Goal: Use online tool/utility: Utilize a website feature to perform a specific function

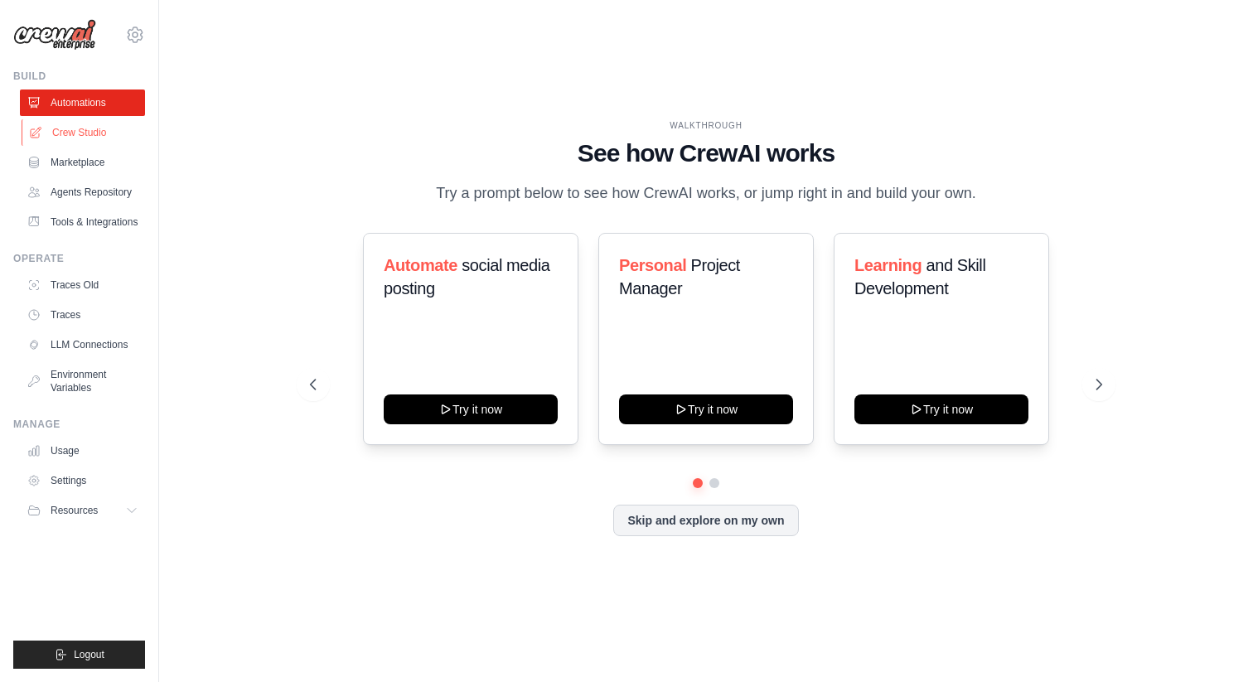
click at [97, 133] on link "Crew Studio" at bounding box center [84, 132] width 125 height 27
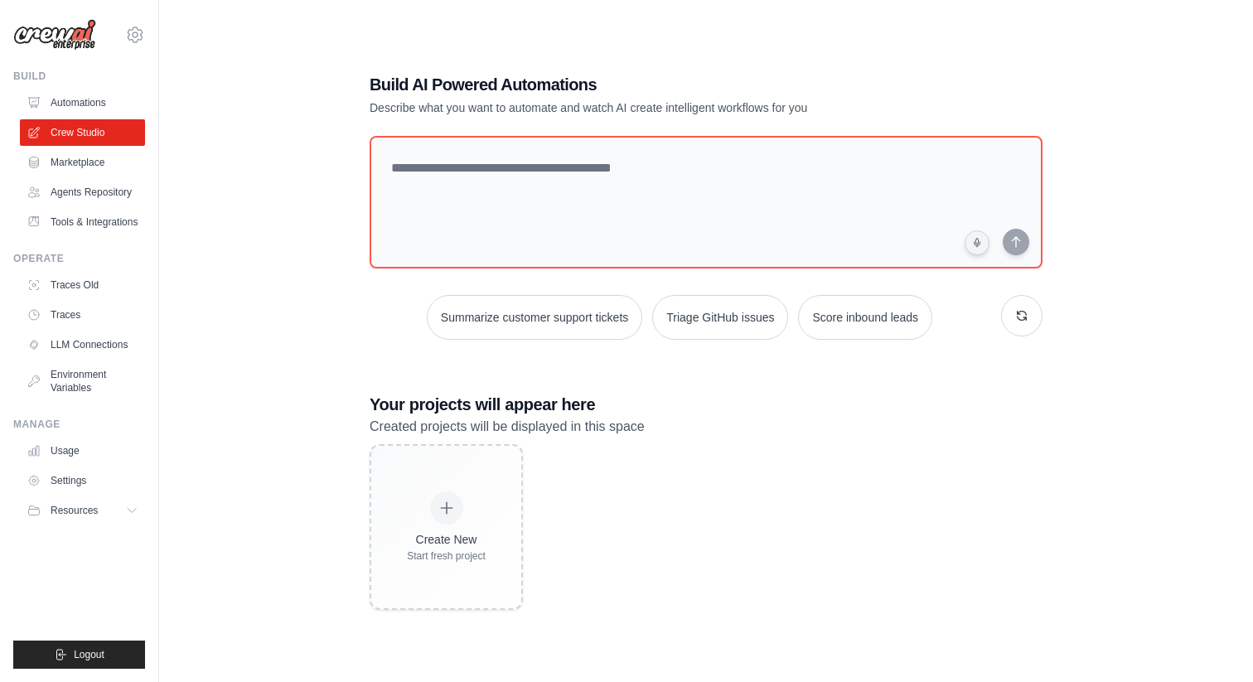
scroll to position [33, 0]
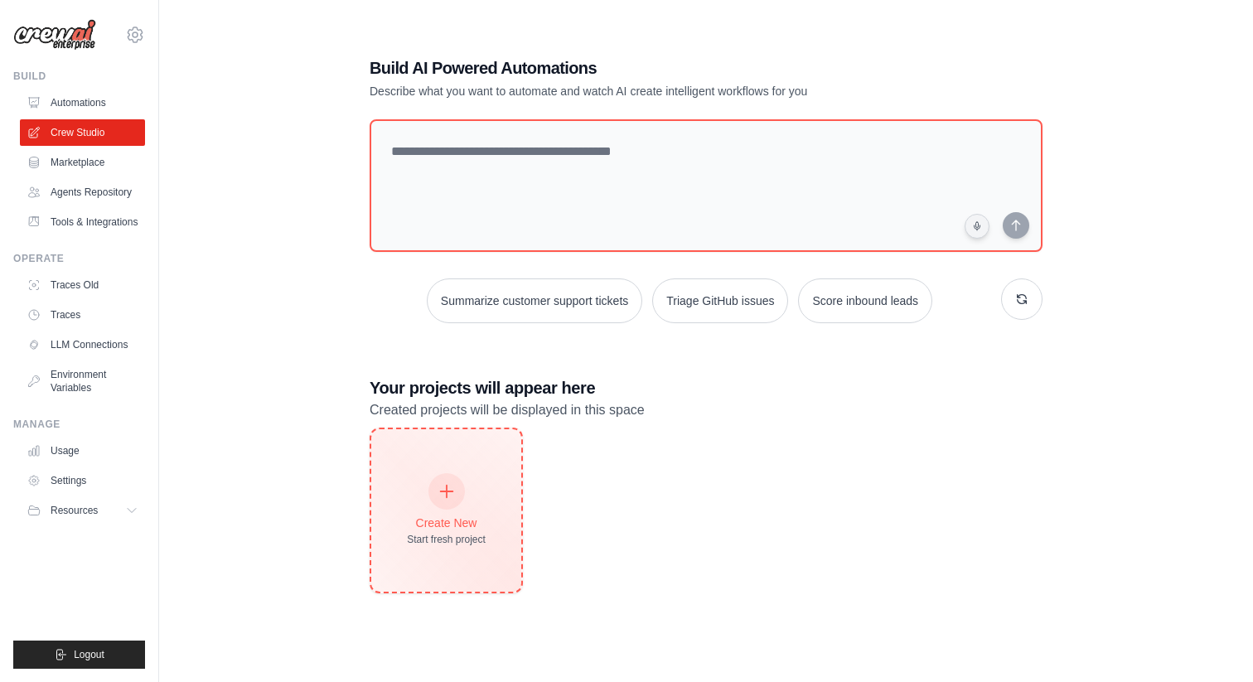
click at [456, 490] on div at bounding box center [446, 491] width 36 height 36
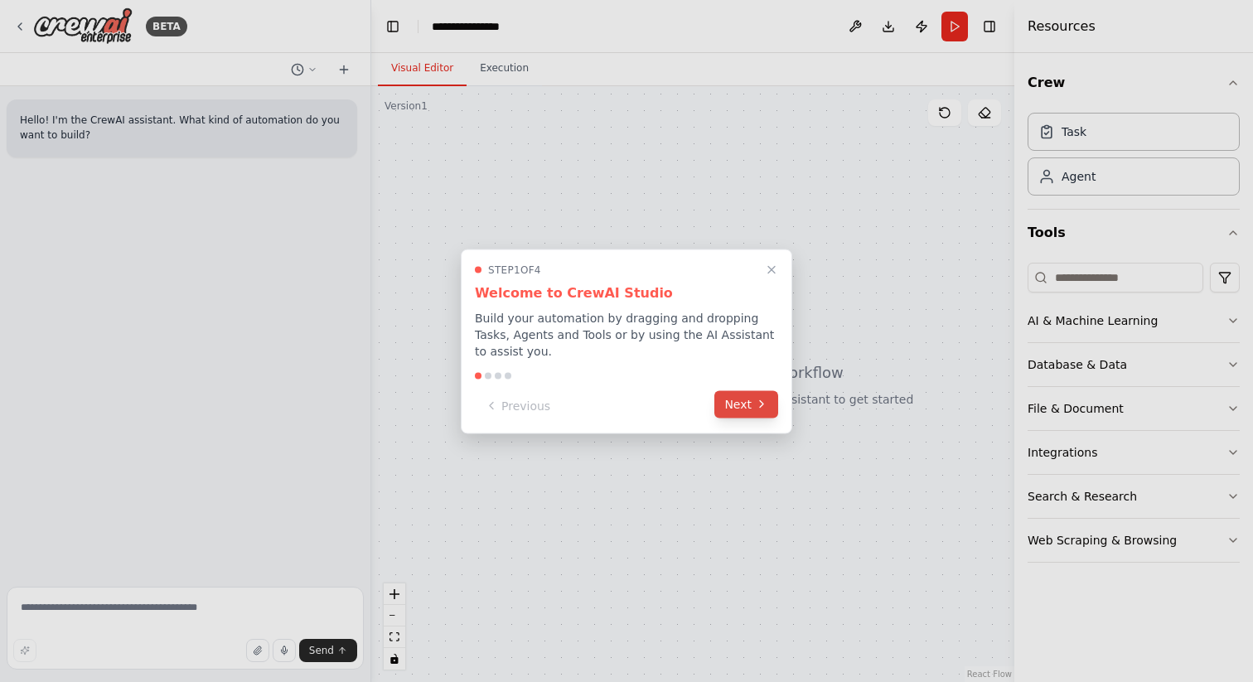
click at [768, 398] on button "Next" at bounding box center [746, 403] width 64 height 27
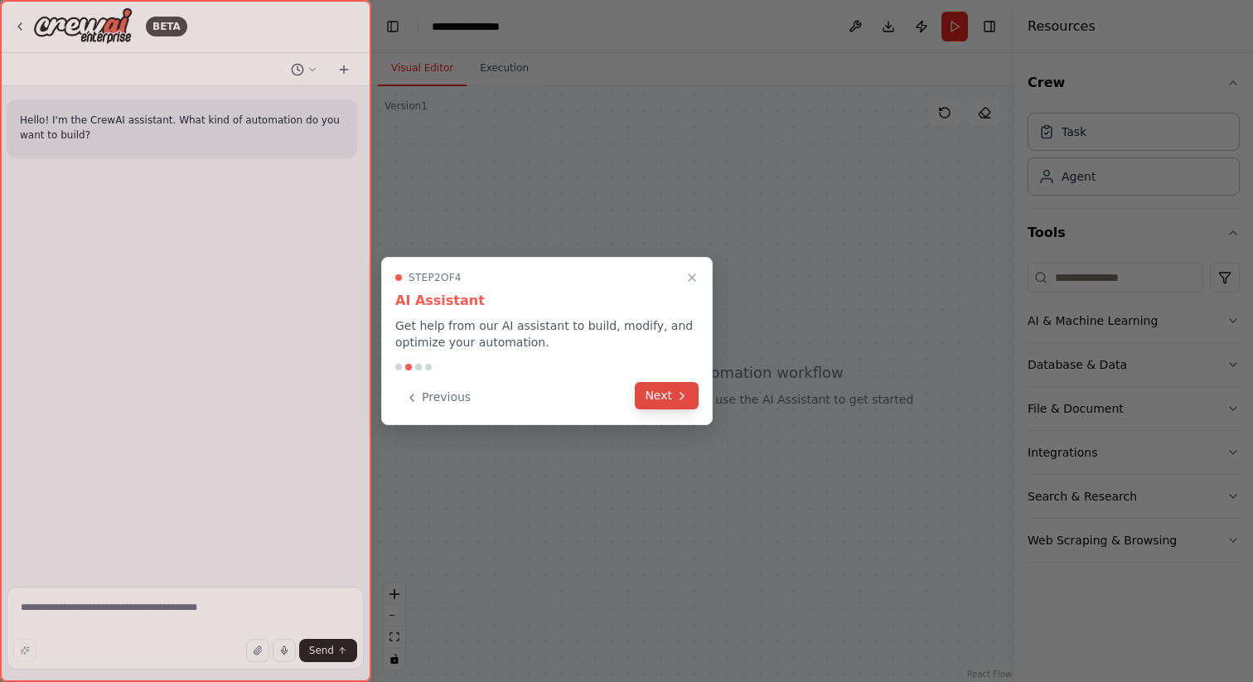
click at [695, 394] on button "Next" at bounding box center [667, 395] width 64 height 27
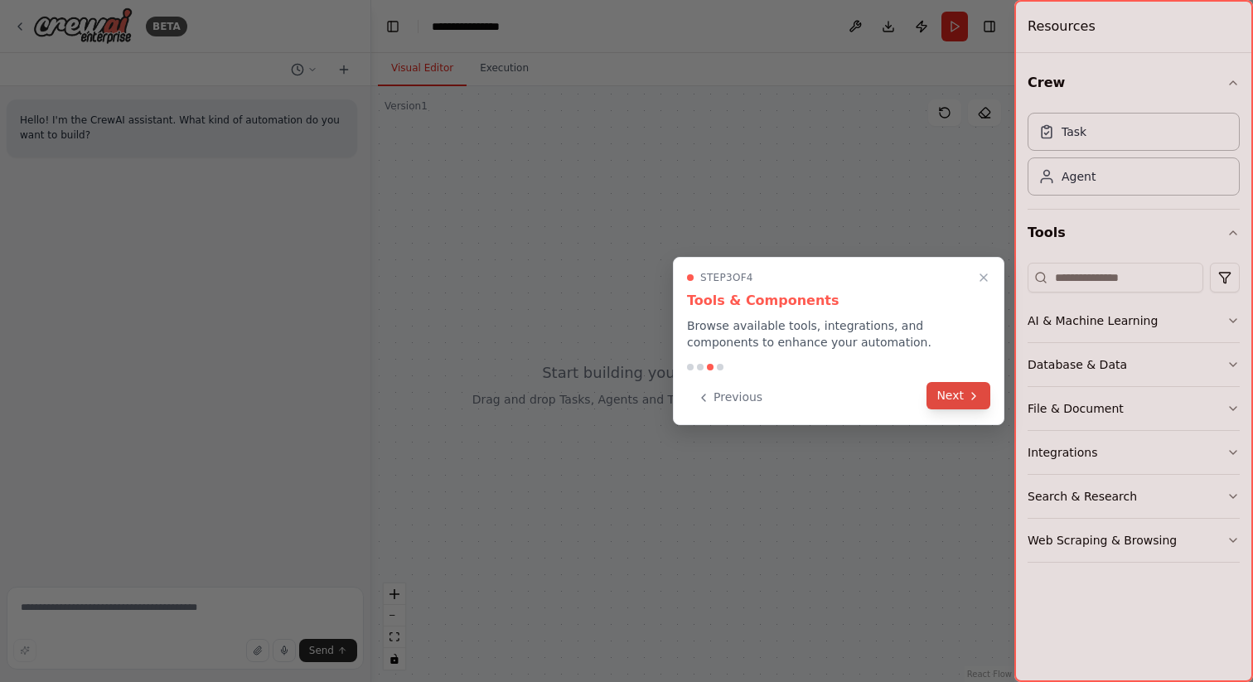
click at [948, 399] on button "Next" at bounding box center [958, 395] width 64 height 27
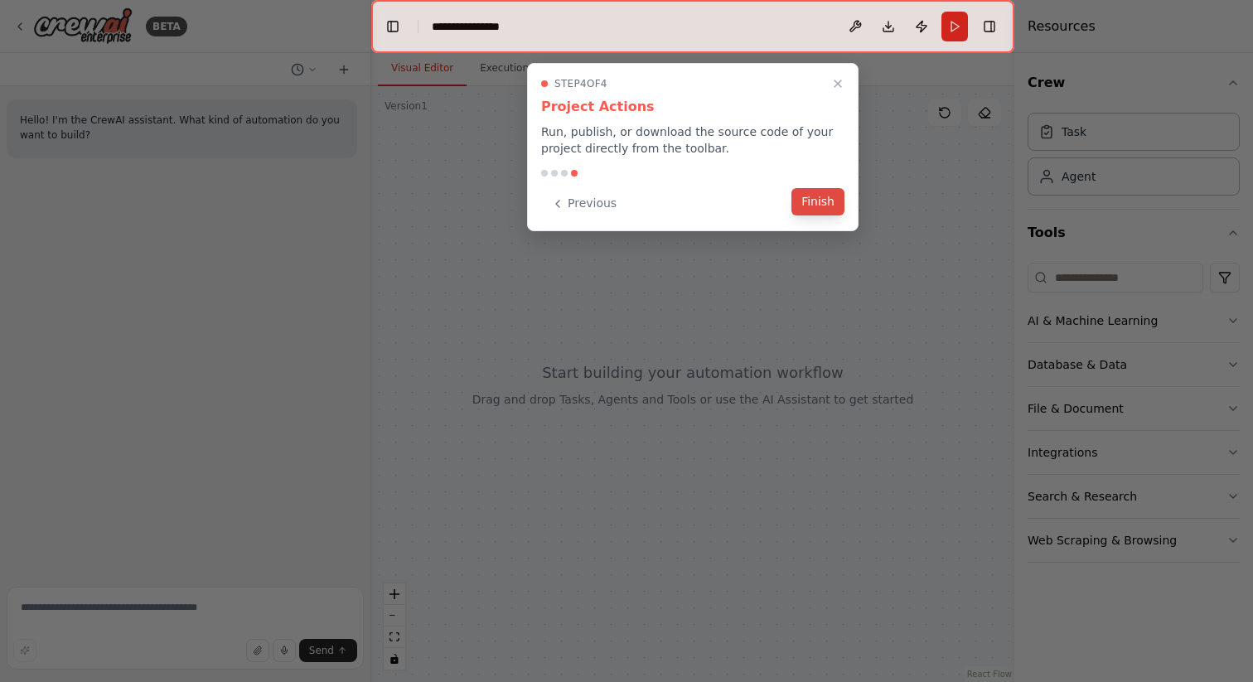
click at [819, 198] on button "Finish" at bounding box center [817, 201] width 53 height 27
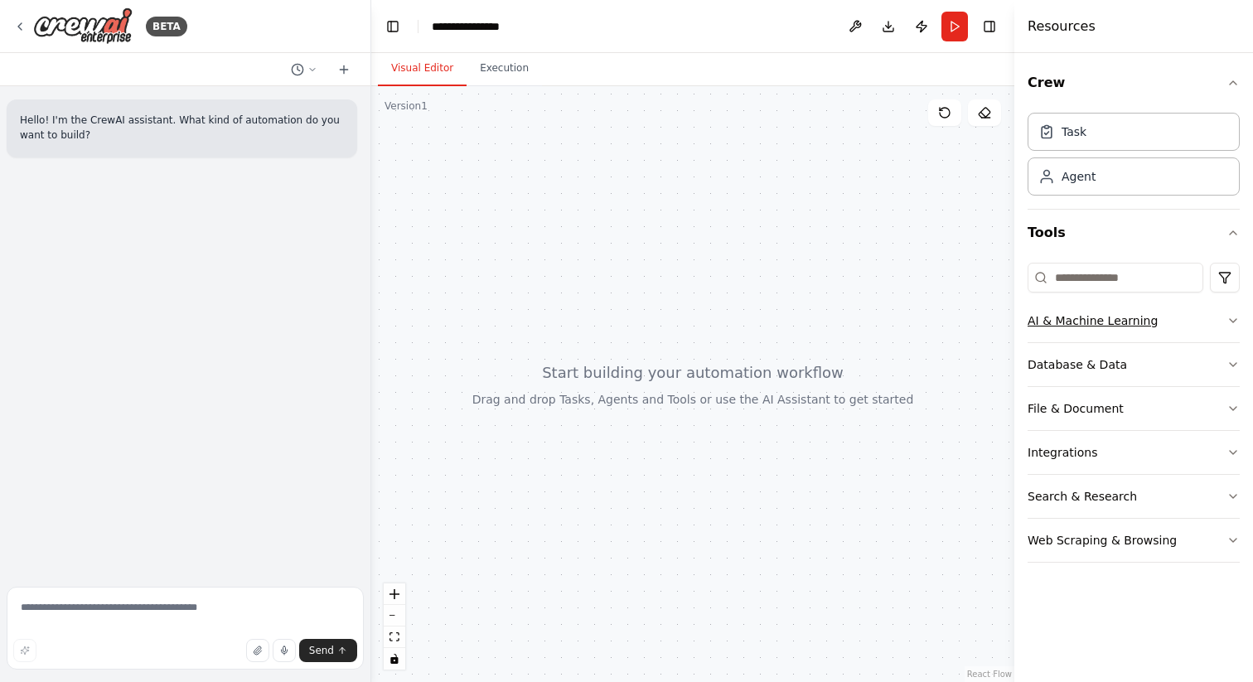
click at [1230, 324] on icon "button" at bounding box center [1232, 320] width 13 height 13
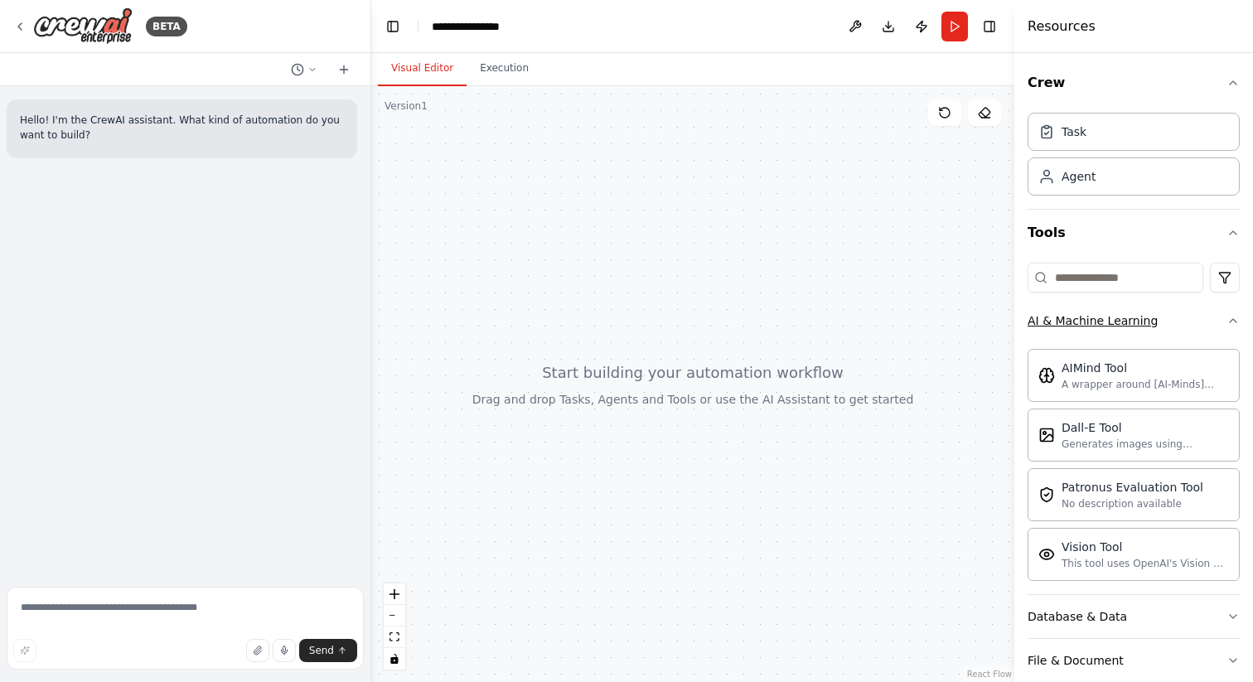
click at [1230, 324] on icon "button" at bounding box center [1232, 320] width 13 height 13
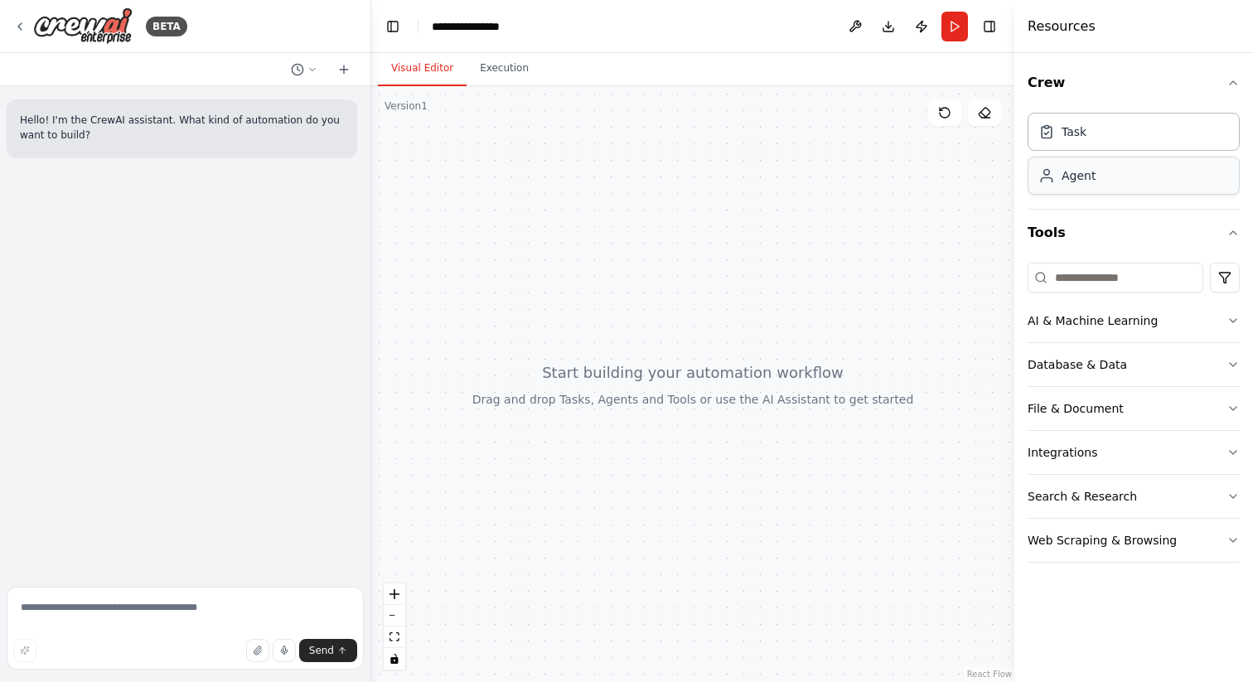
click at [1119, 182] on div "Agent" at bounding box center [1133, 176] width 212 height 38
click at [1219, 321] on button "AI & Machine Learning" at bounding box center [1133, 320] width 212 height 43
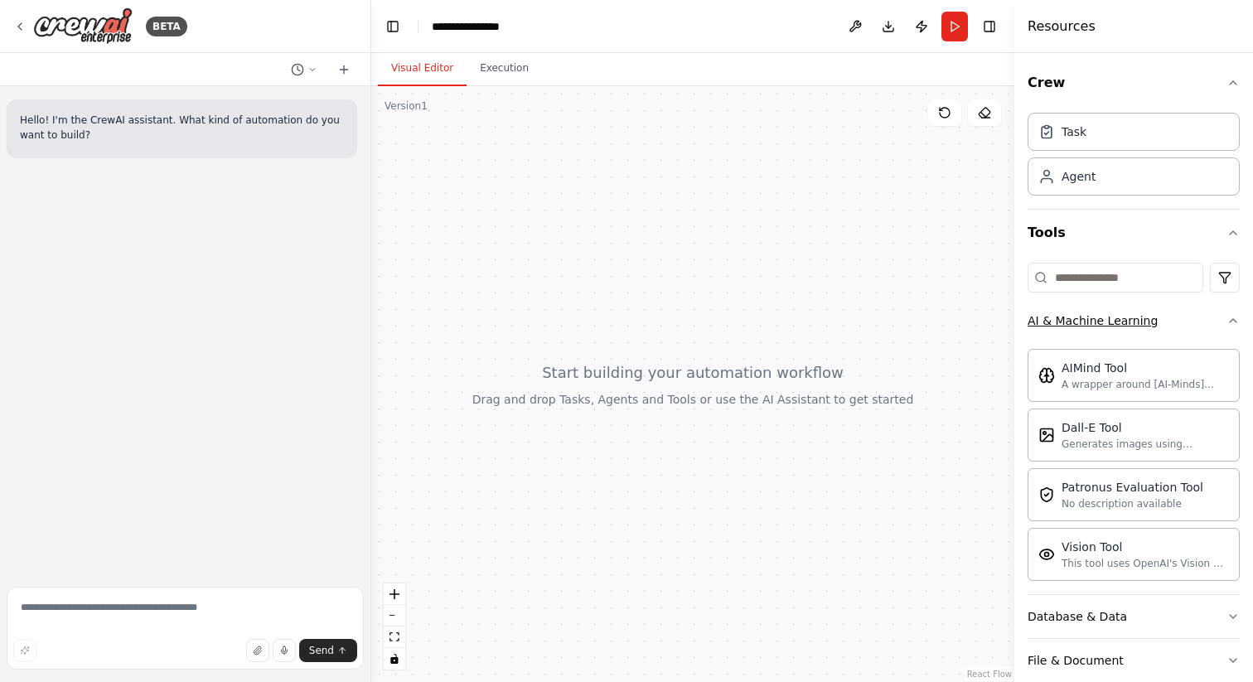
click at [1225, 335] on button "AI & Machine Learning" at bounding box center [1133, 320] width 212 height 43
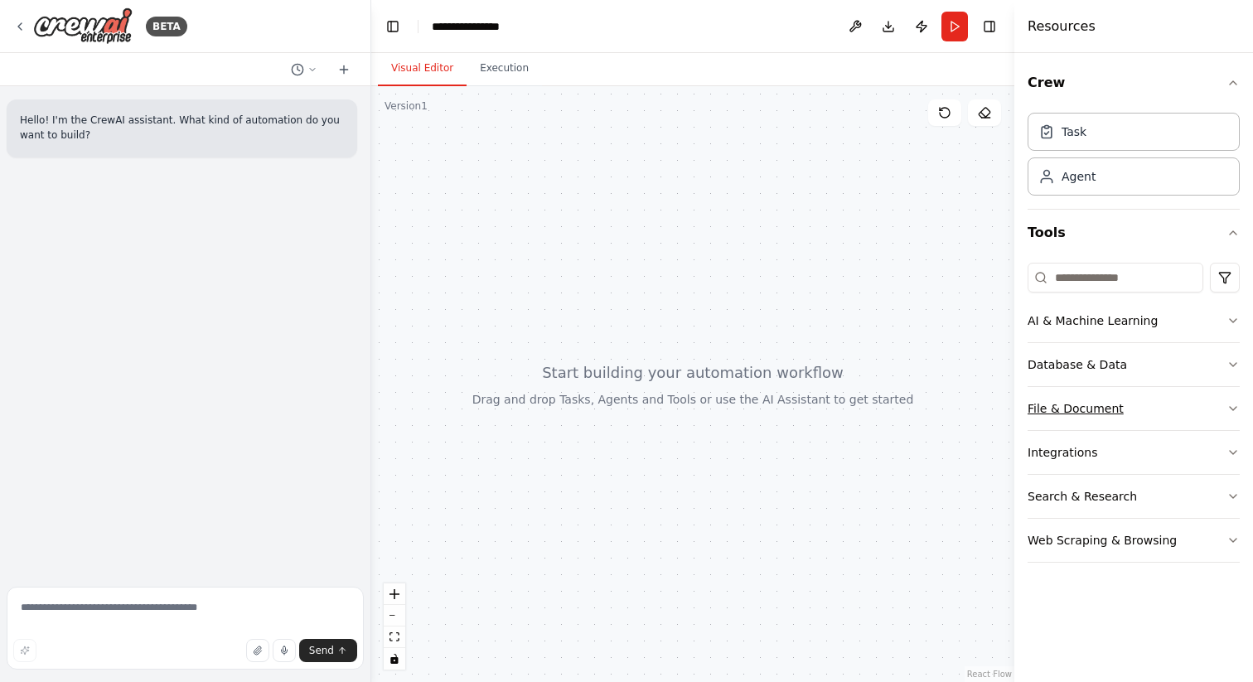
click at [1210, 419] on button "File & Document" at bounding box center [1133, 408] width 212 height 43
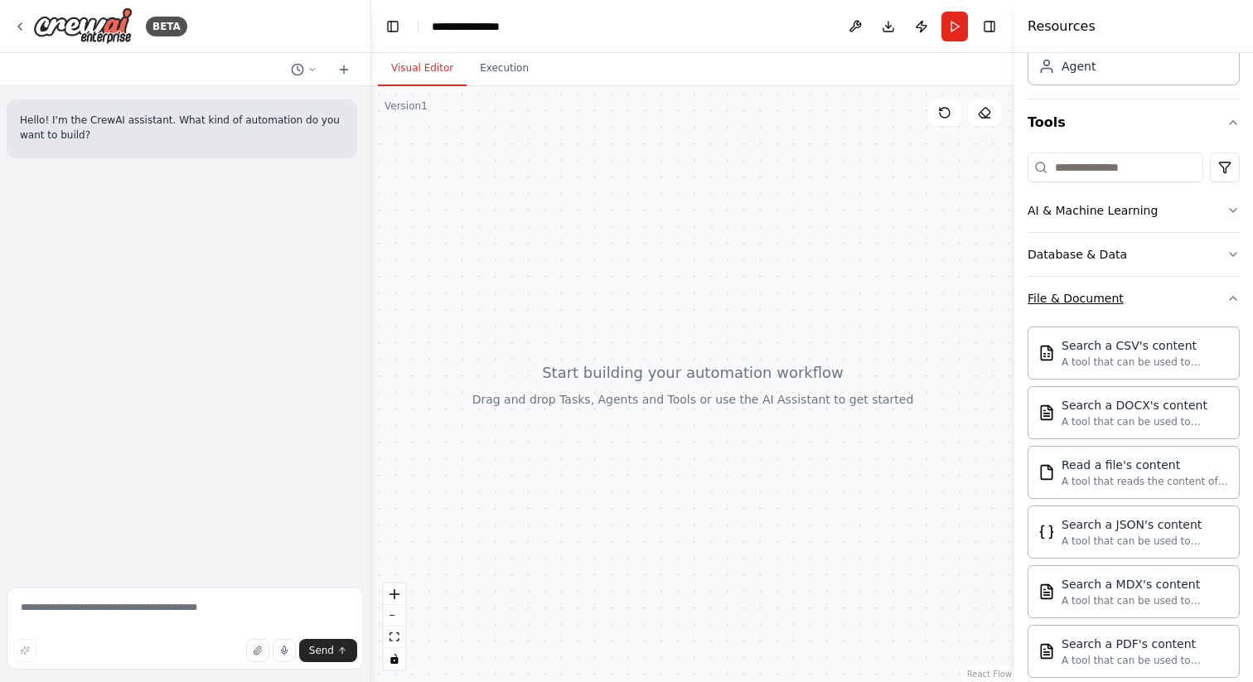
scroll to position [100, 0]
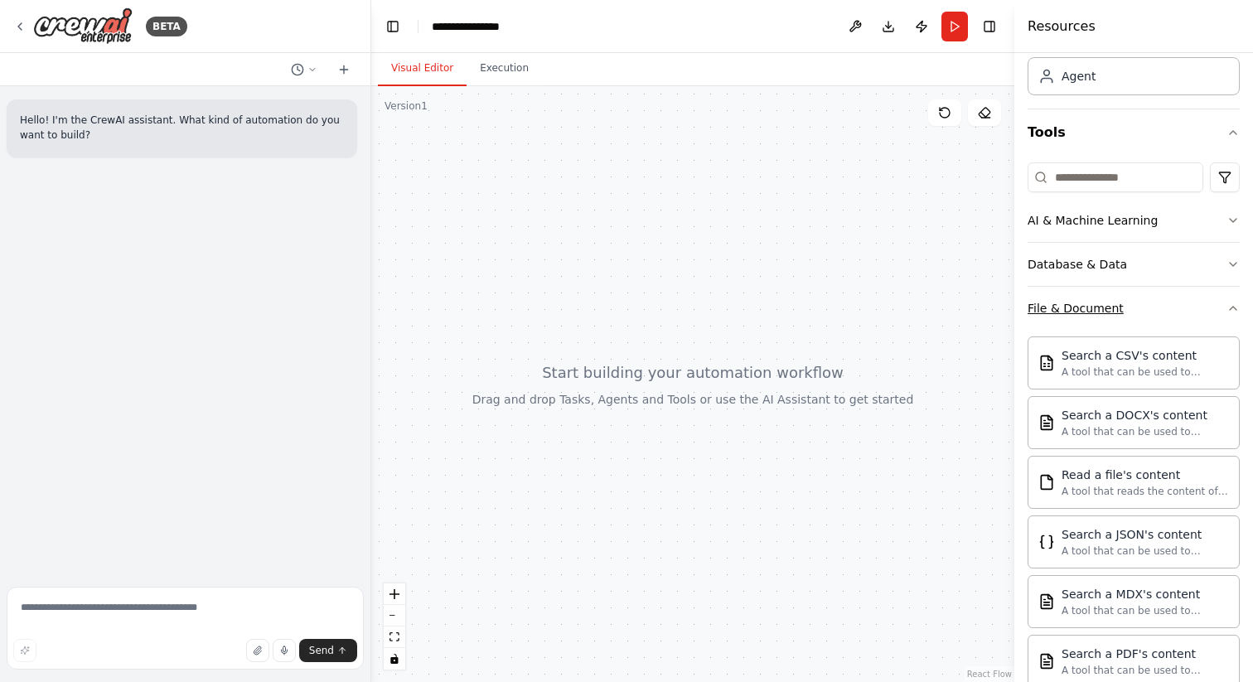
click at [1219, 314] on button "File & Document" at bounding box center [1133, 308] width 212 height 43
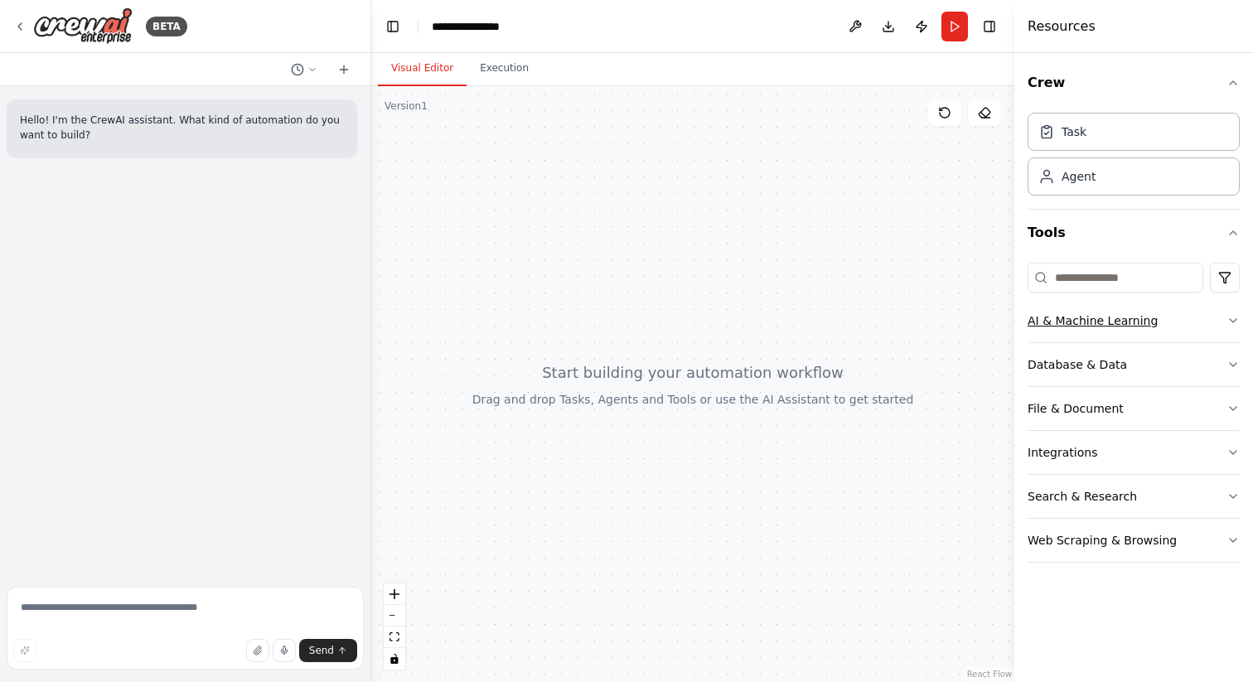
click at [1191, 313] on button "AI & Machine Learning" at bounding box center [1133, 320] width 212 height 43
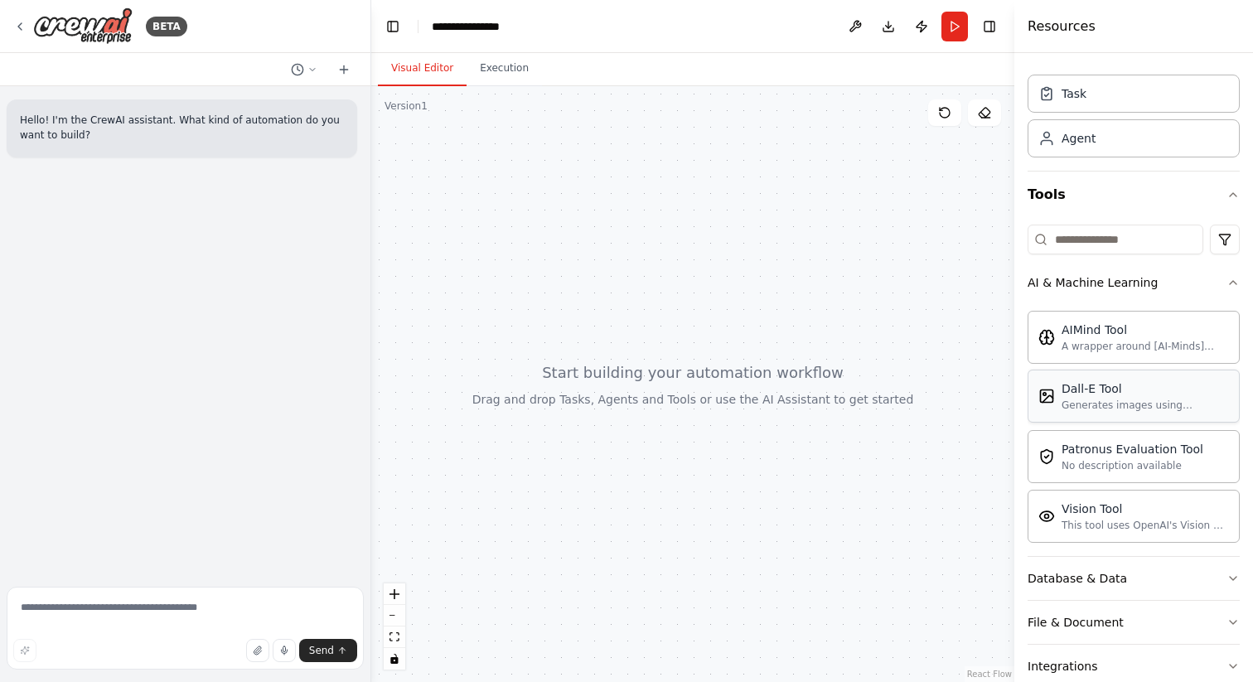
scroll to position [14, 0]
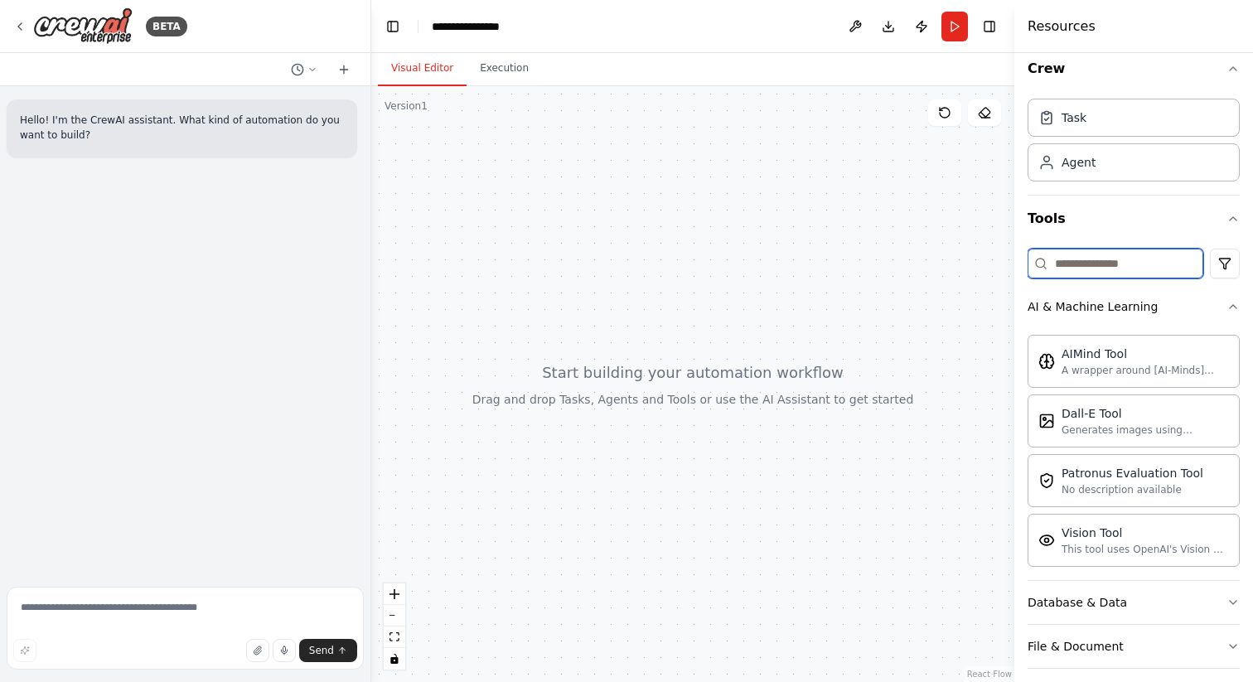
click at [1138, 263] on input at bounding box center [1115, 264] width 176 height 30
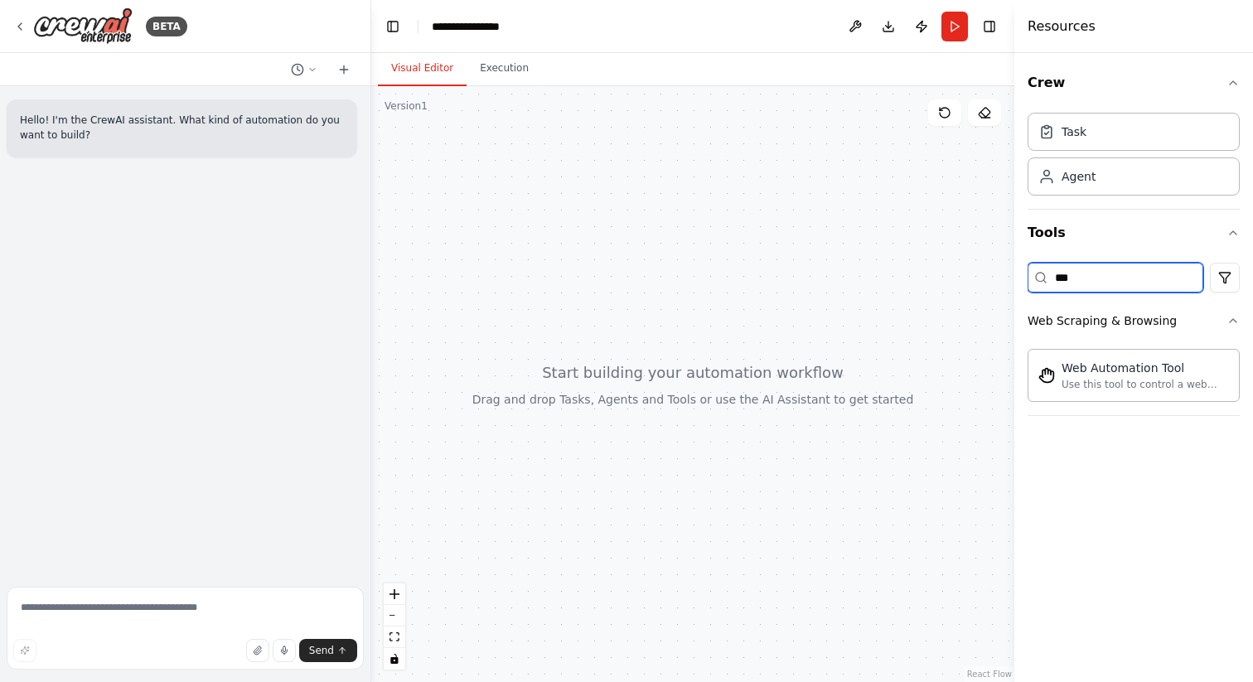
scroll to position [0, 0]
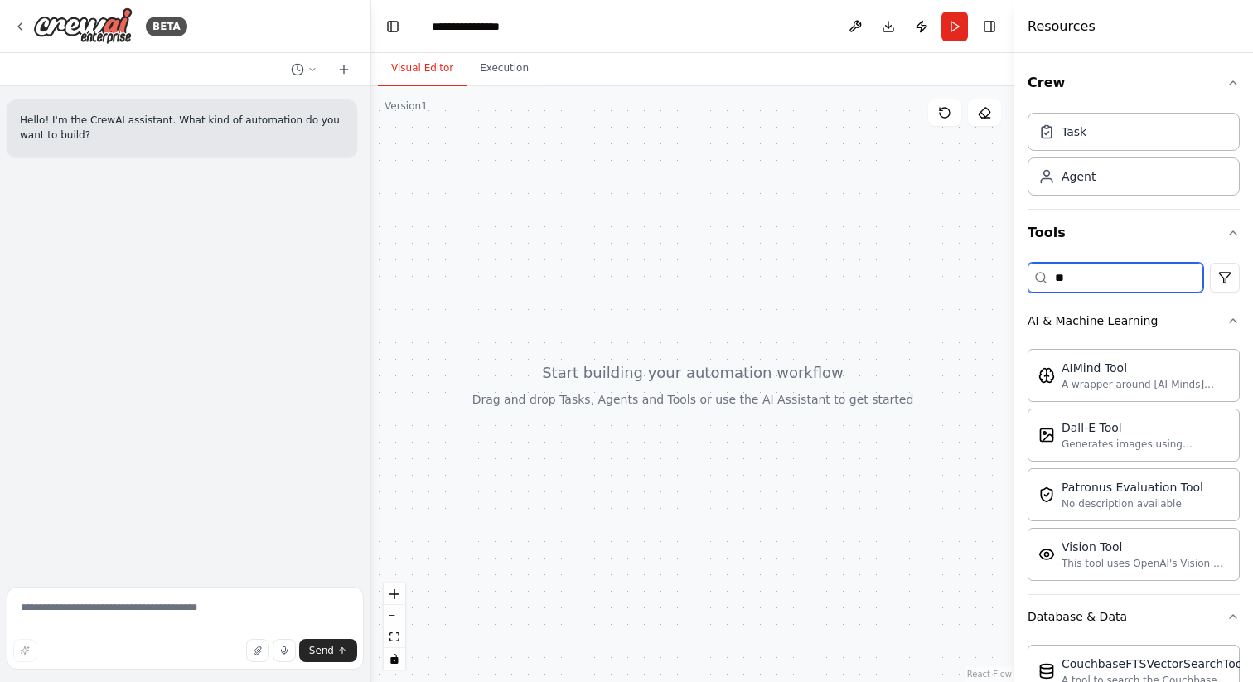
type input "*"
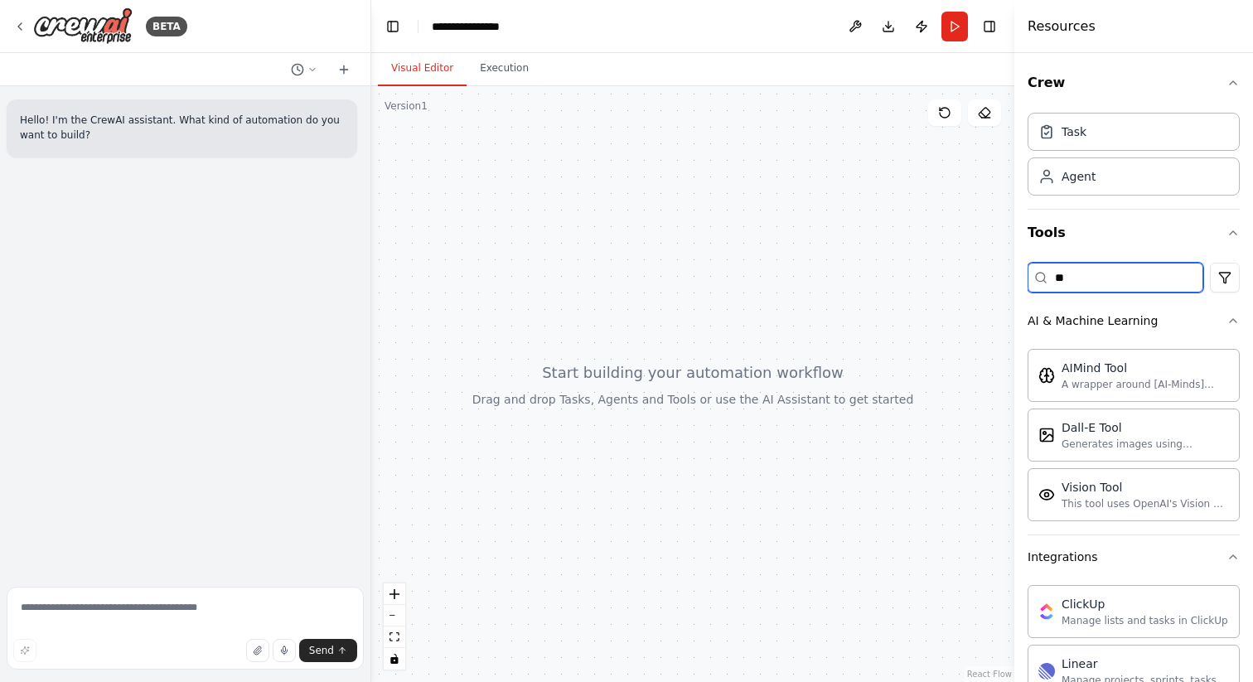
type input "*"
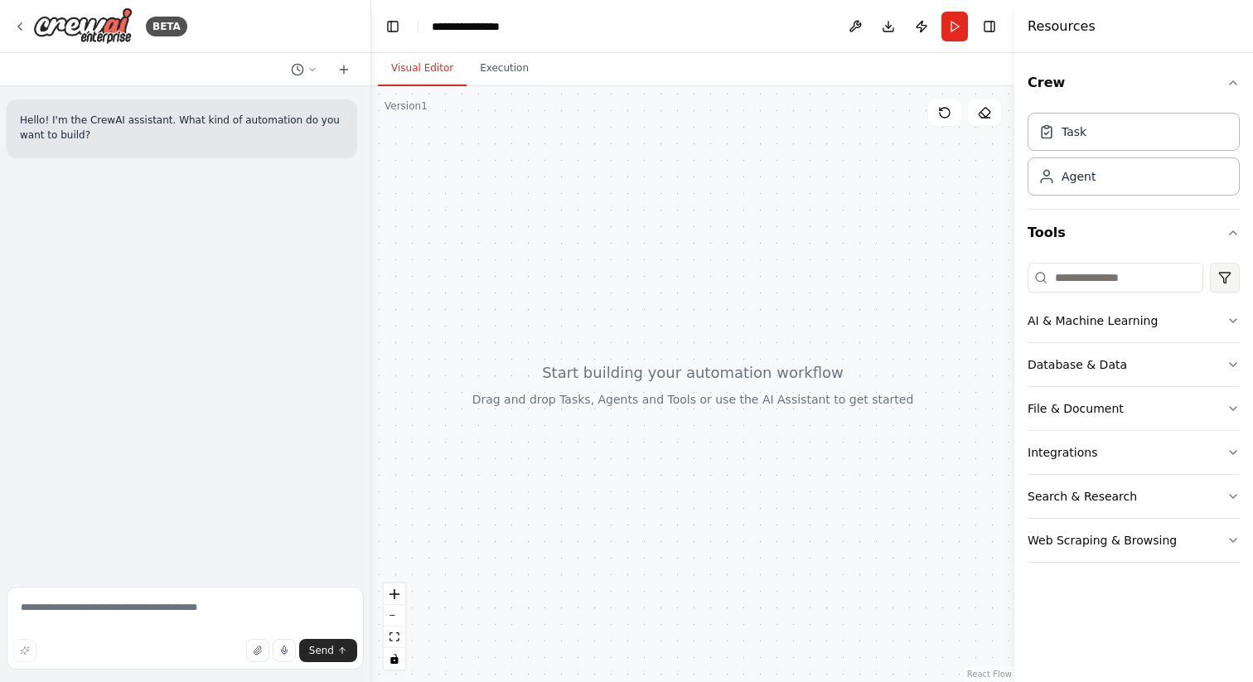
click at [1218, 275] on html "**********" at bounding box center [626, 341] width 1253 height 682
click at [1206, 319] on button "AI & Machine Learning" at bounding box center [1133, 320] width 212 height 43
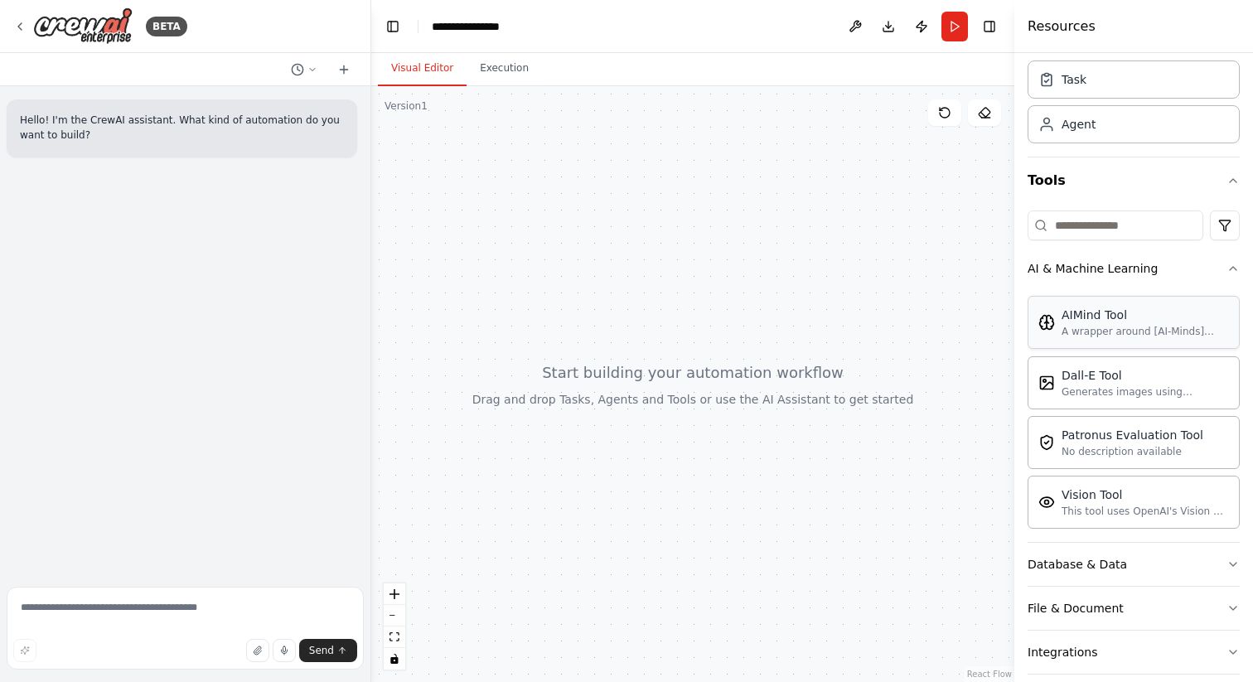
scroll to position [54, 0]
click at [1124, 337] on div "AIMind Tool A wrapper around [AI-Minds](https://mindsdb.com/minds). Useful for …" at bounding box center [1133, 320] width 212 height 53
click at [1107, 326] on div "A wrapper around [AI-Minds](https://mindsdb.com/minds). Useful for when you nee…" at bounding box center [1144, 329] width 167 height 13
click at [1160, 345] on div "AIMind Tool A wrapper around [AI-Minds](https://mindsdb.com/minds). Useful for …" at bounding box center [1133, 320] width 212 height 53
click at [342, 72] on icon at bounding box center [343, 69] width 13 height 13
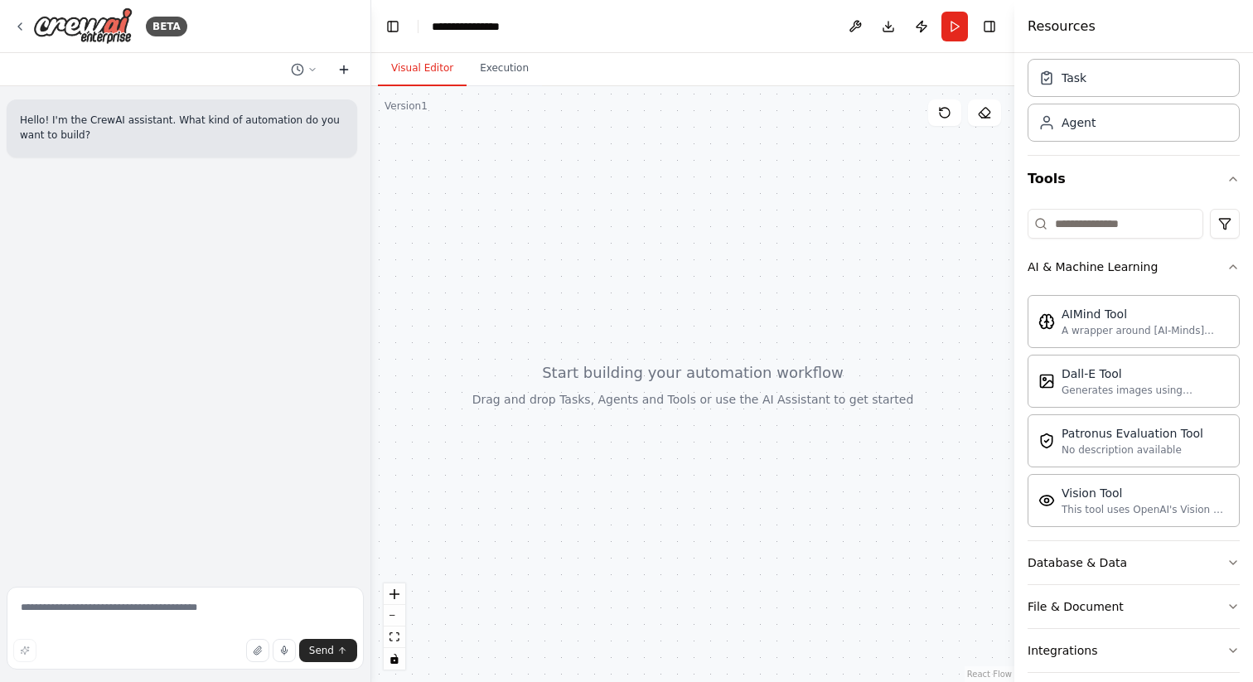
click at [342, 72] on icon at bounding box center [343, 69] width 13 height 13
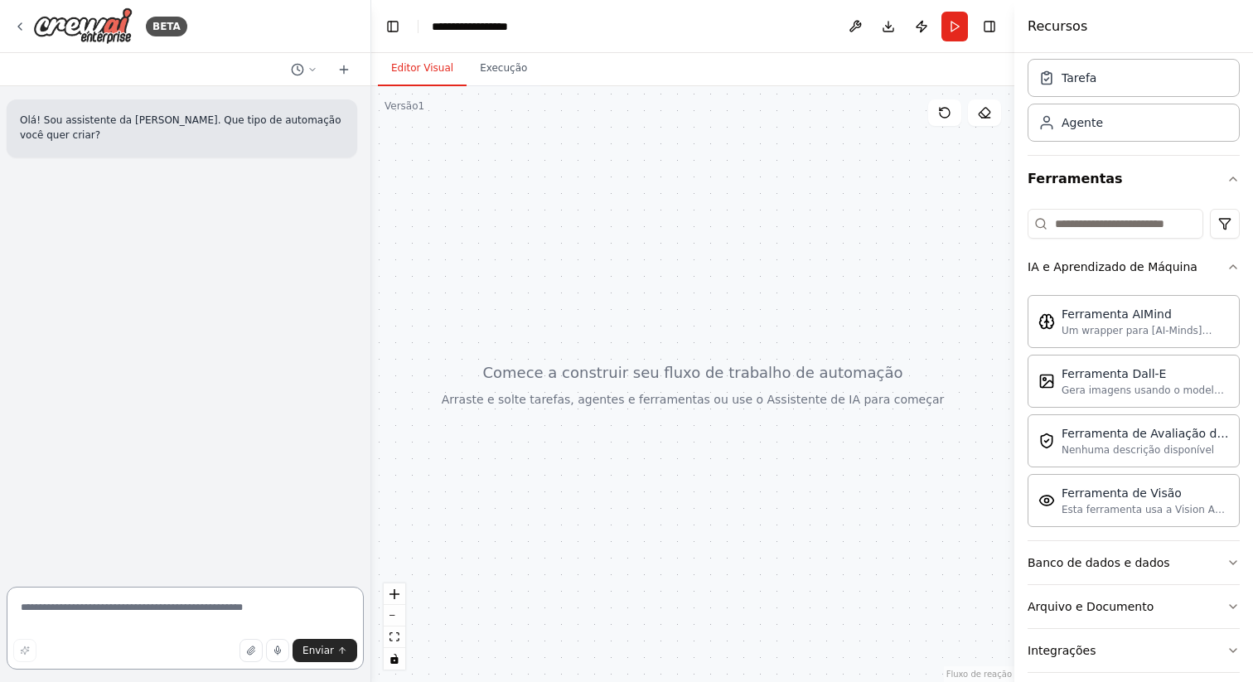
click at [195, 615] on textarea at bounding box center [185, 628] width 357 height 83
type textarea "**********"
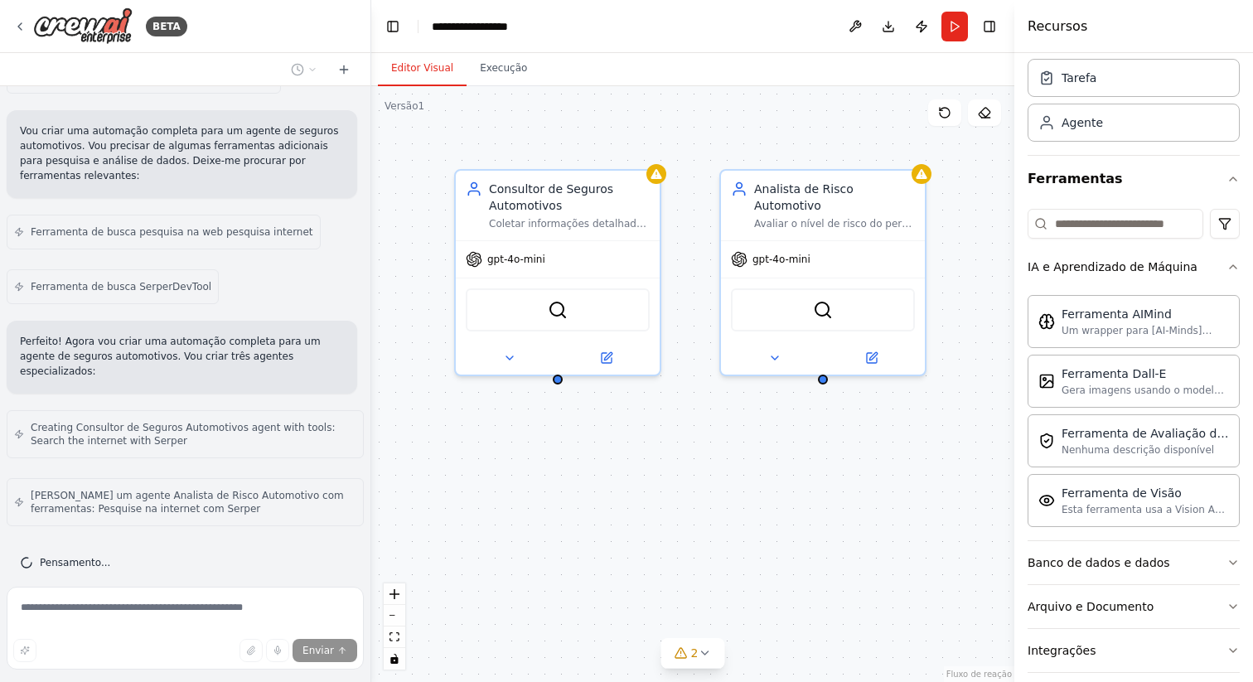
scroll to position [403, 0]
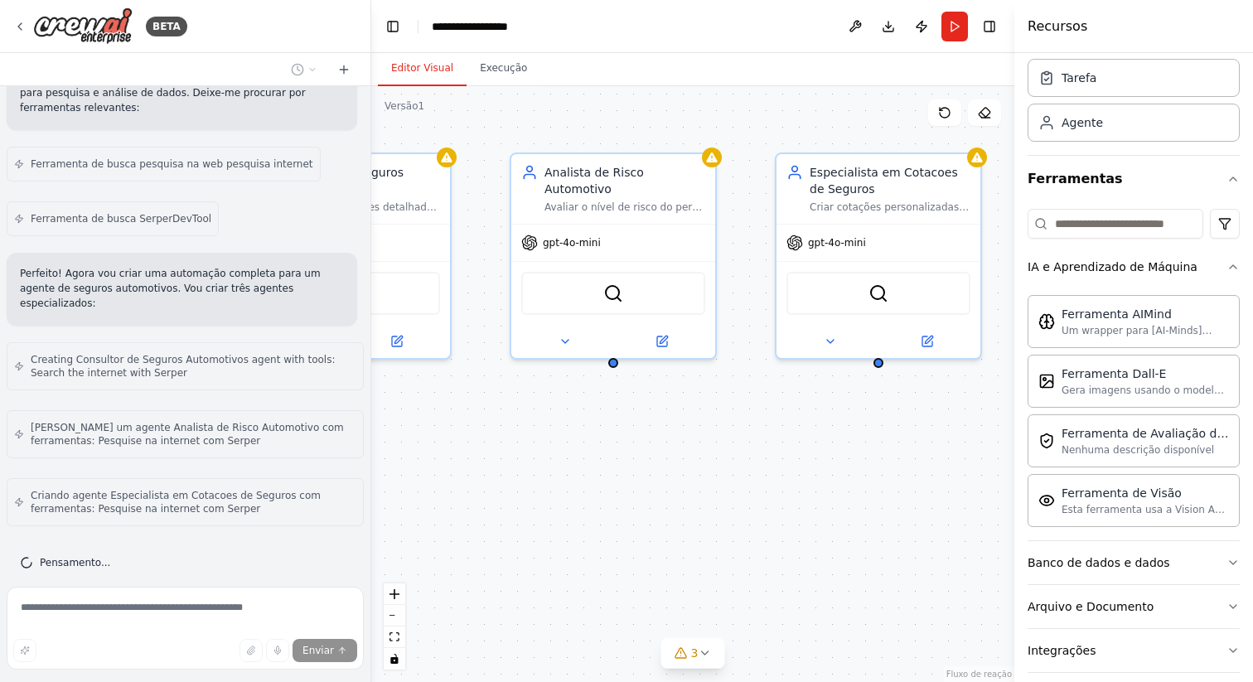
drag, startPoint x: 851, startPoint y: 418, endPoint x: 641, endPoint y: 402, distance: 210.3
click at [641, 402] on div "Consultor de Seguros Automotivos Coletar informações detalhadas do cliente sobr…" at bounding box center [692, 384] width 643 height 596
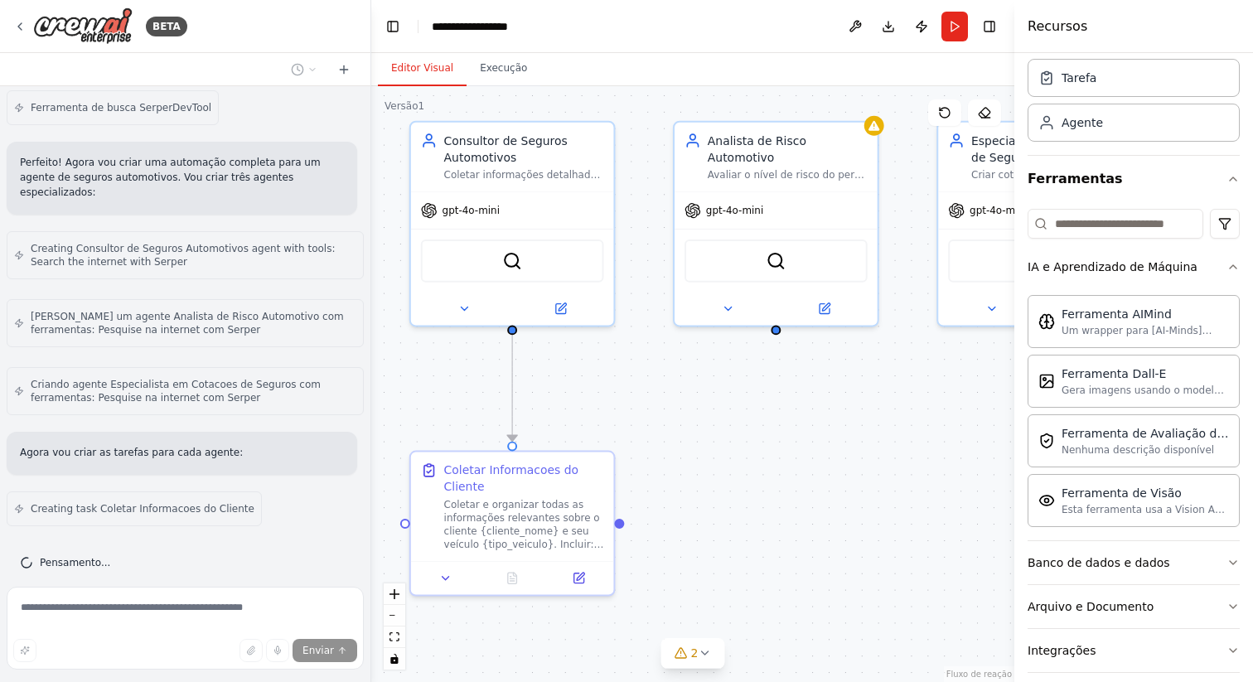
drag, startPoint x: 666, startPoint y: 419, endPoint x: 828, endPoint y: 385, distance: 165.1
click at [828, 385] on div ".deletable-edge-delete-btn { width: 20px; height: 20px; border: 0px solid #ffff…" at bounding box center [692, 384] width 643 height 596
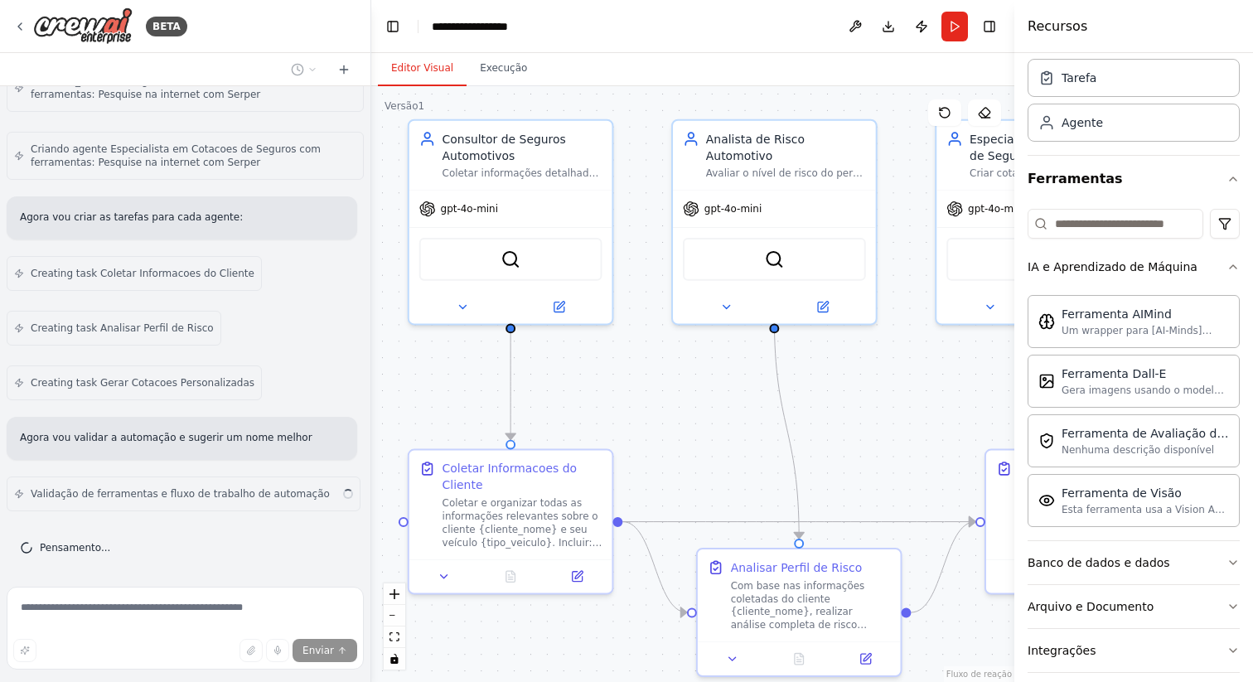
scroll to position [735, 0]
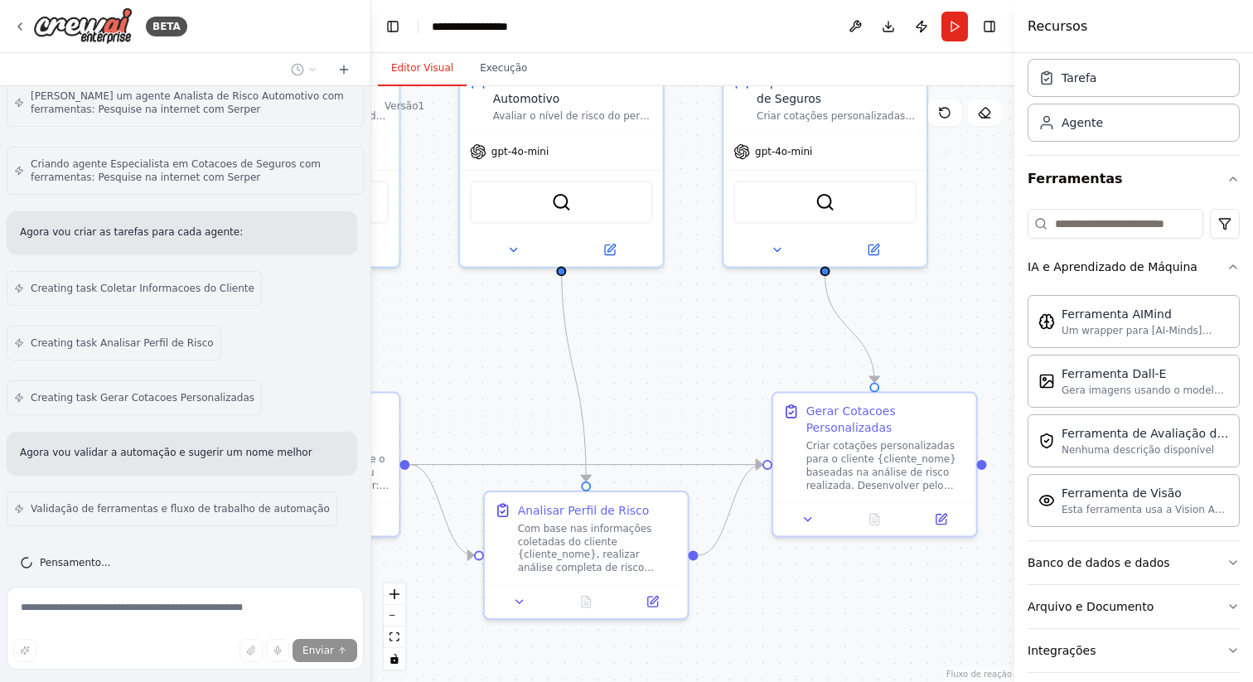
drag, startPoint x: 838, startPoint y: 427, endPoint x: 624, endPoint y: 369, distance: 221.5
click at [624, 369] on div ".deletable-edge-delete-btn { width: 20px; height: 20px; border: 0px solid #ffff…" at bounding box center [692, 384] width 643 height 596
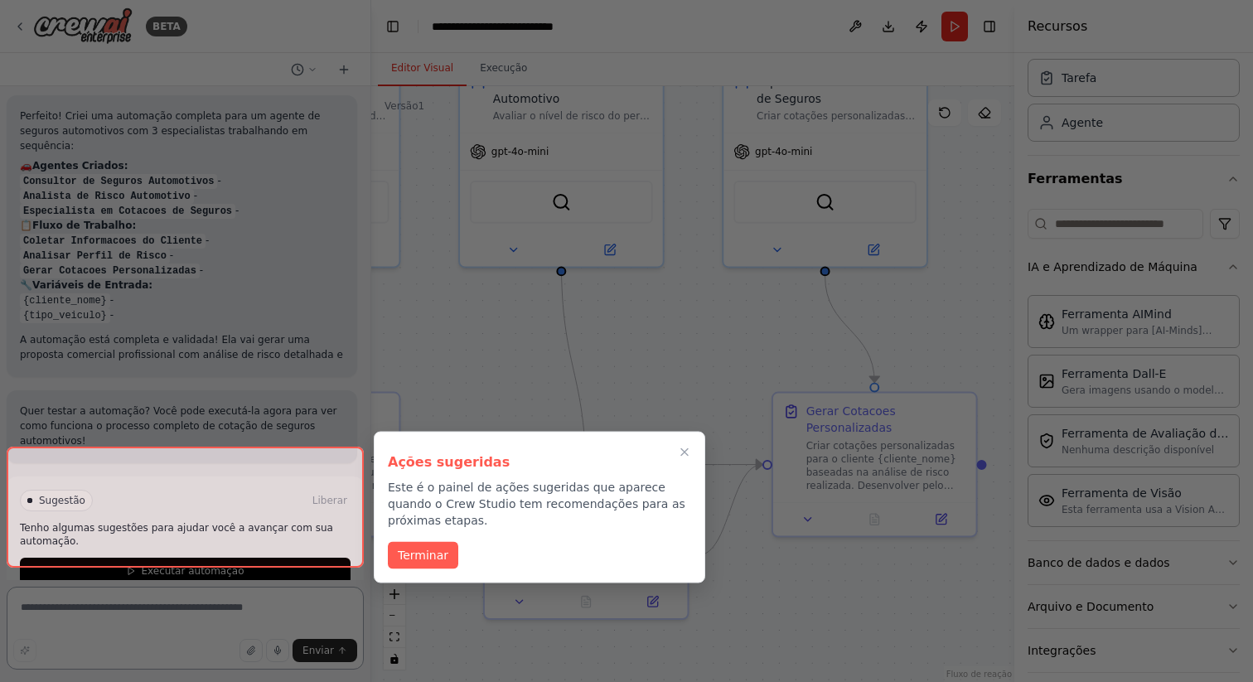
scroll to position [1252, 0]
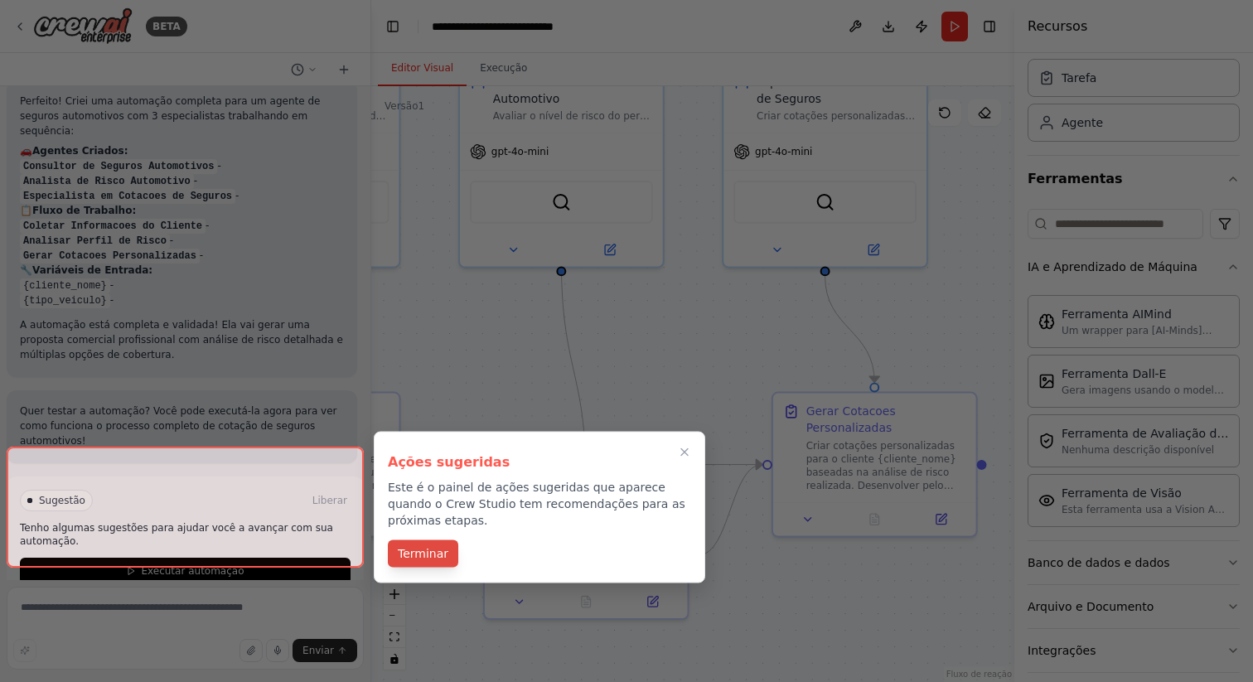
click at [434, 560] on font "Terminar" at bounding box center [423, 553] width 51 height 17
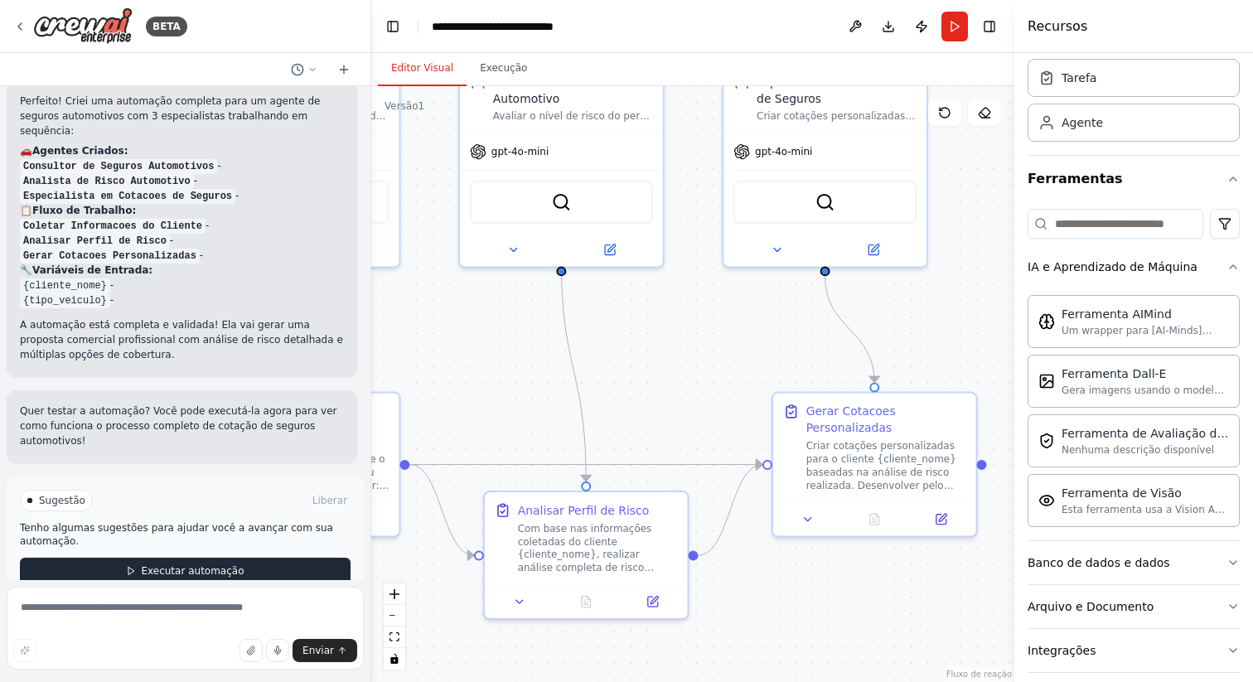
click at [234, 558] on button "Executar automação" at bounding box center [185, 571] width 331 height 27
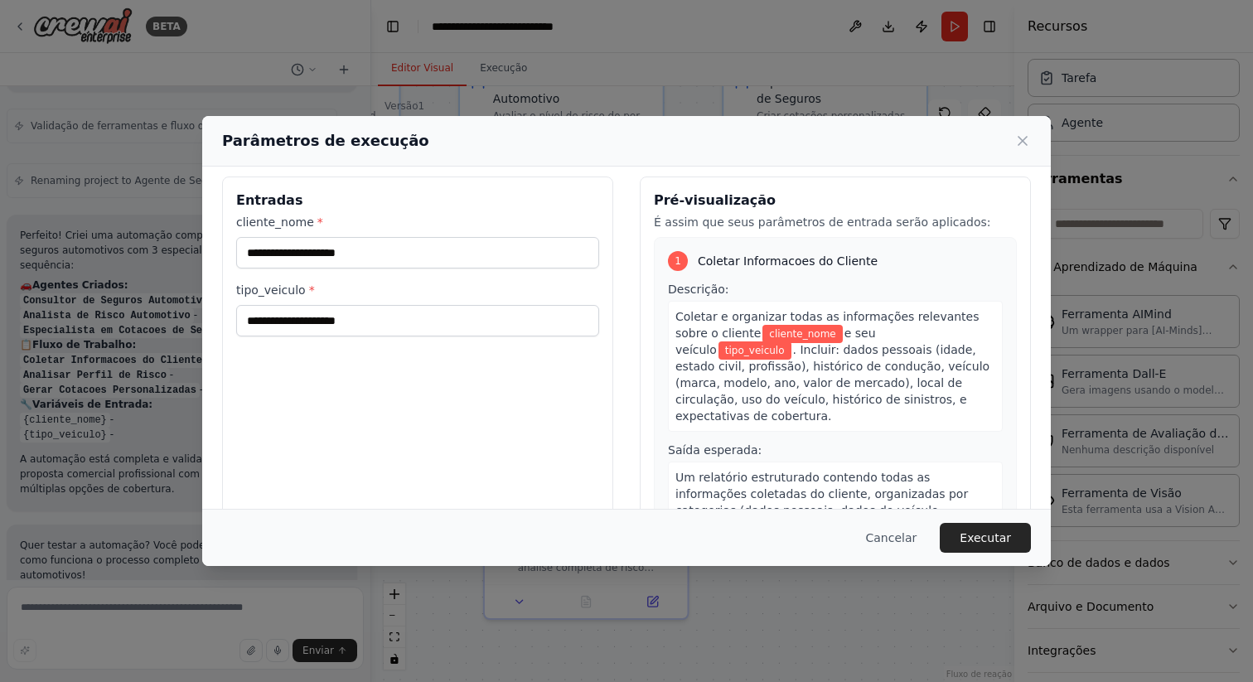
scroll to position [0, 0]
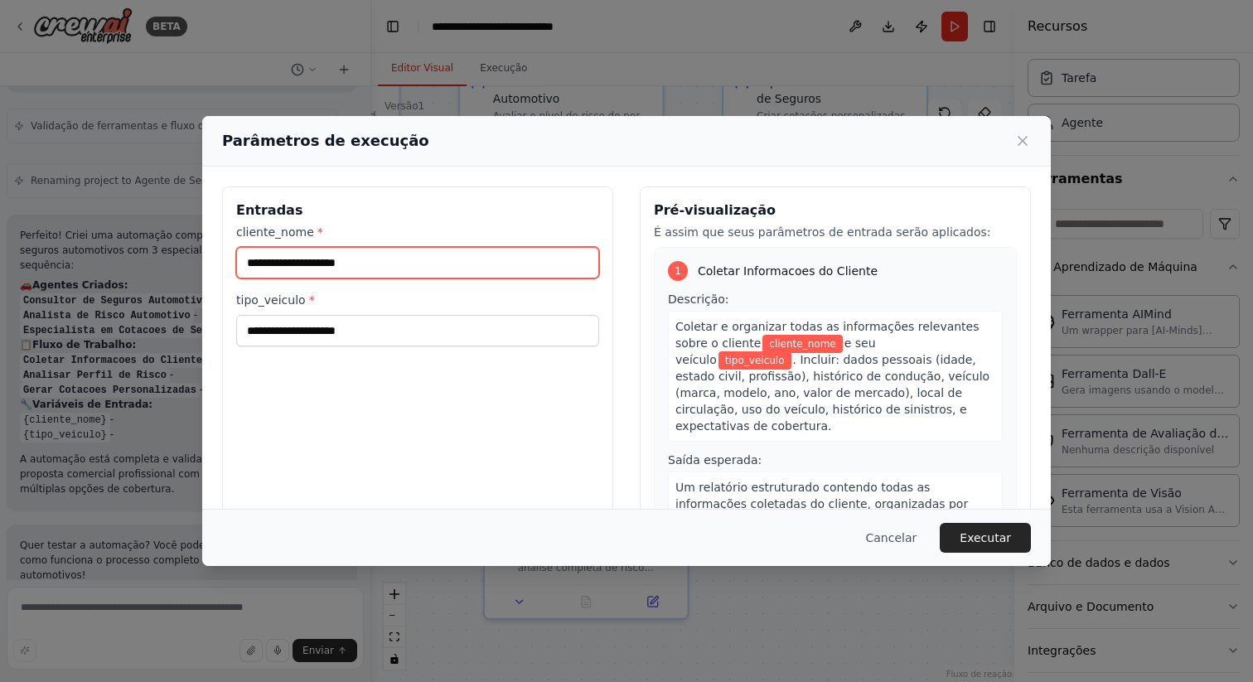
click at [451, 263] on input "cliente_nome *" at bounding box center [417, 262] width 363 height 31
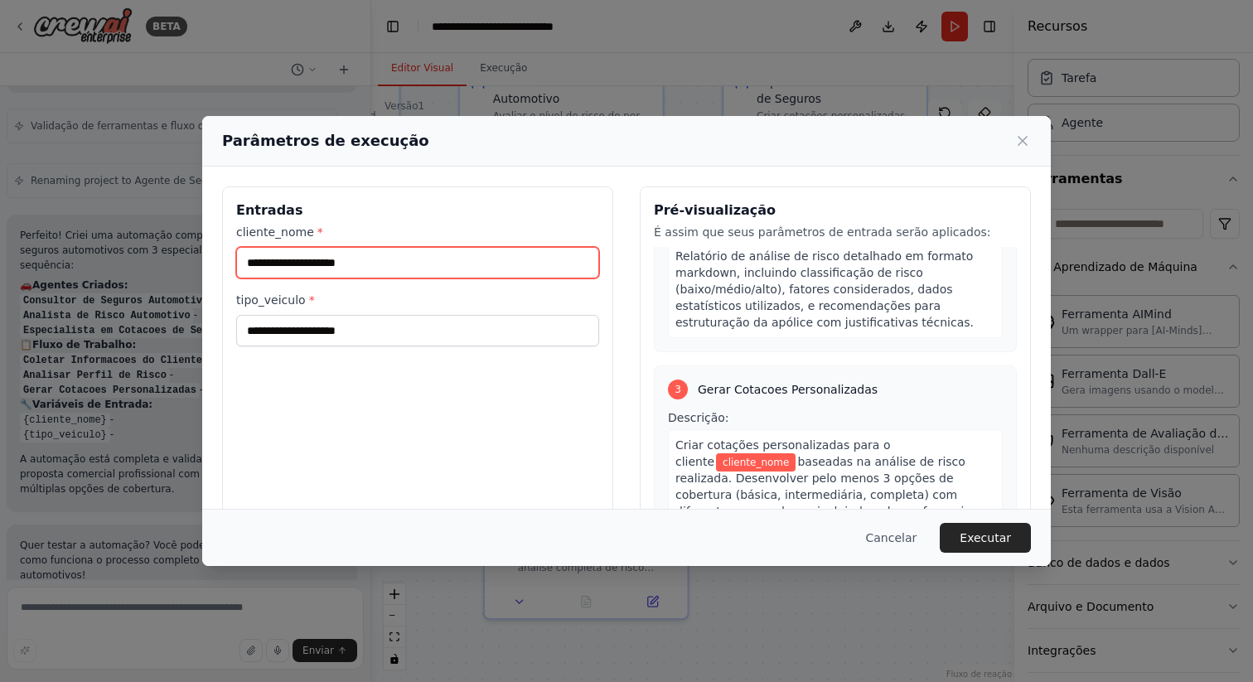
scroll to position [615, 0]
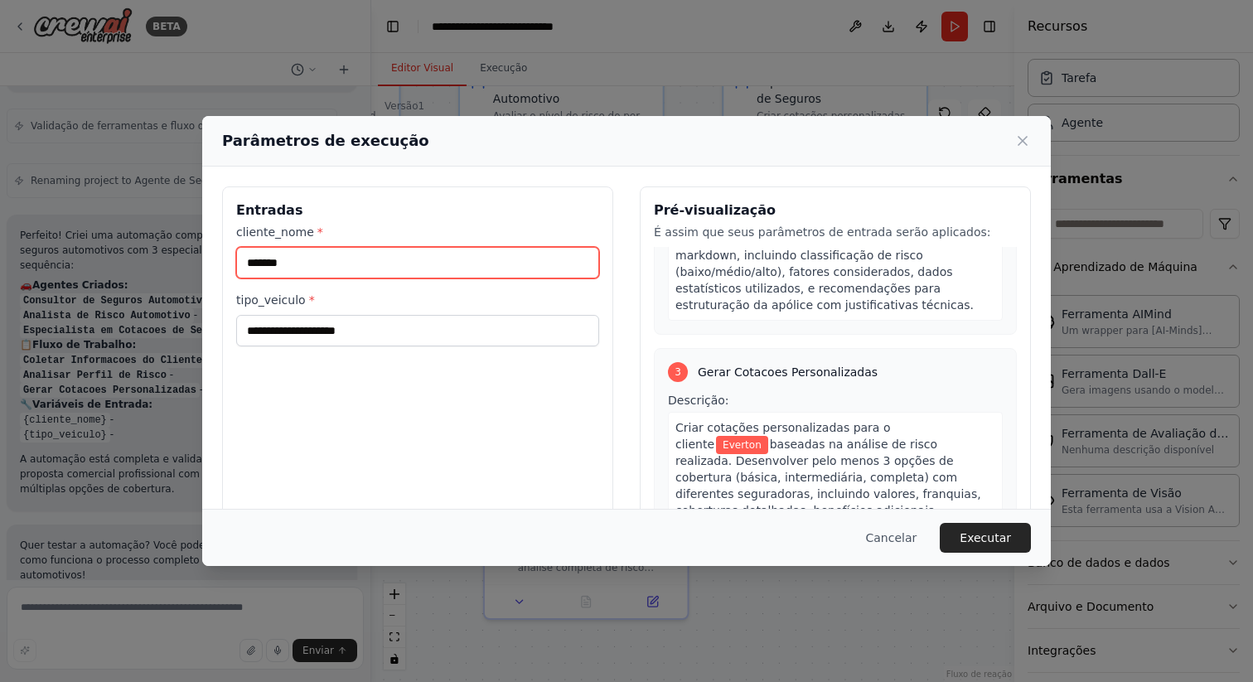
type input "*******"
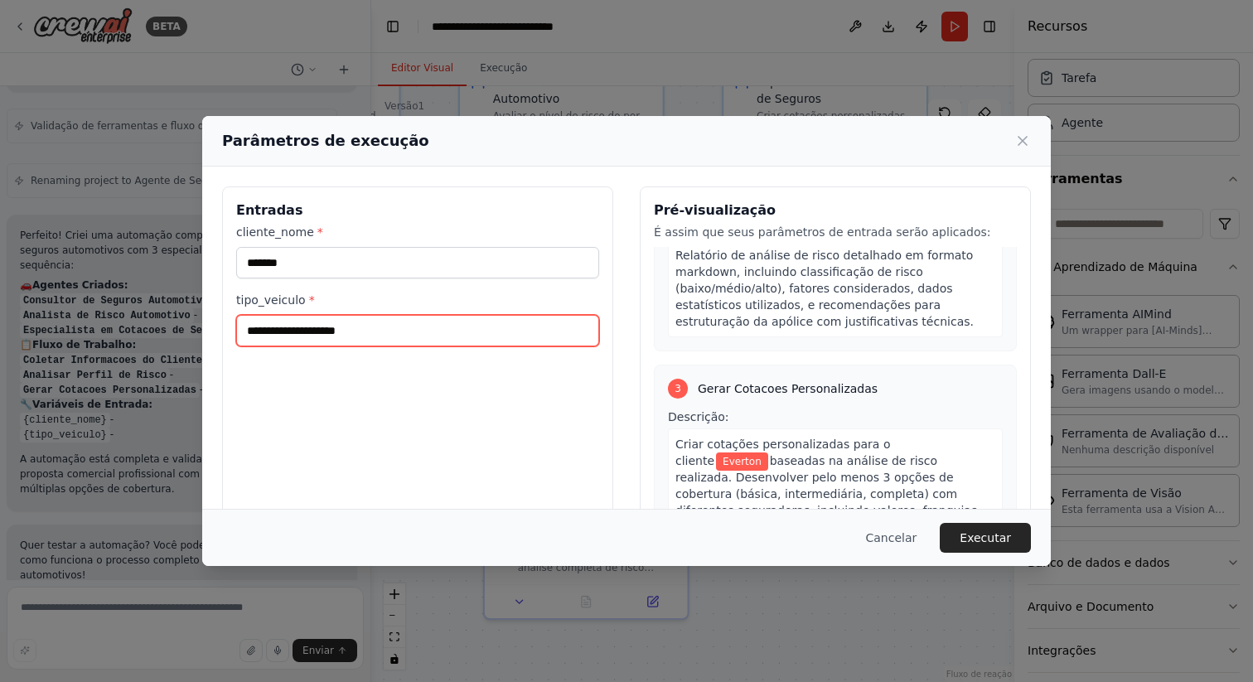
type input "**********"
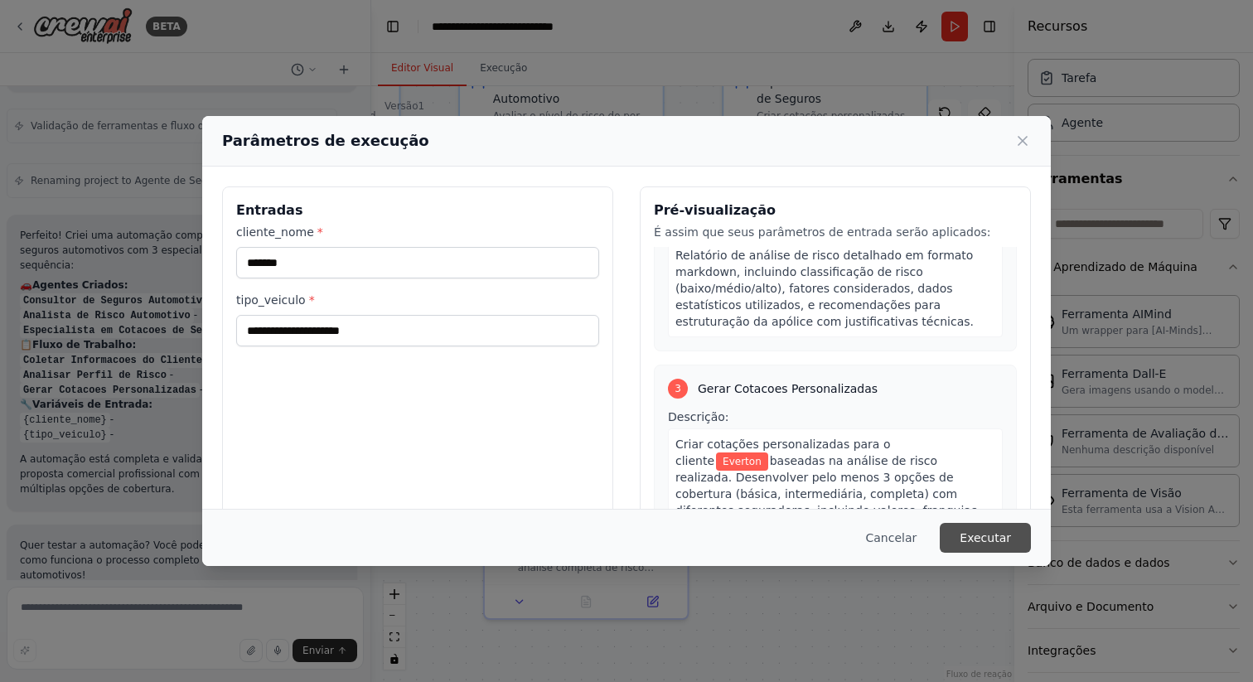
click at [971, 533] on font "Executar" at bounding box center [984, 537] width 51 height 13
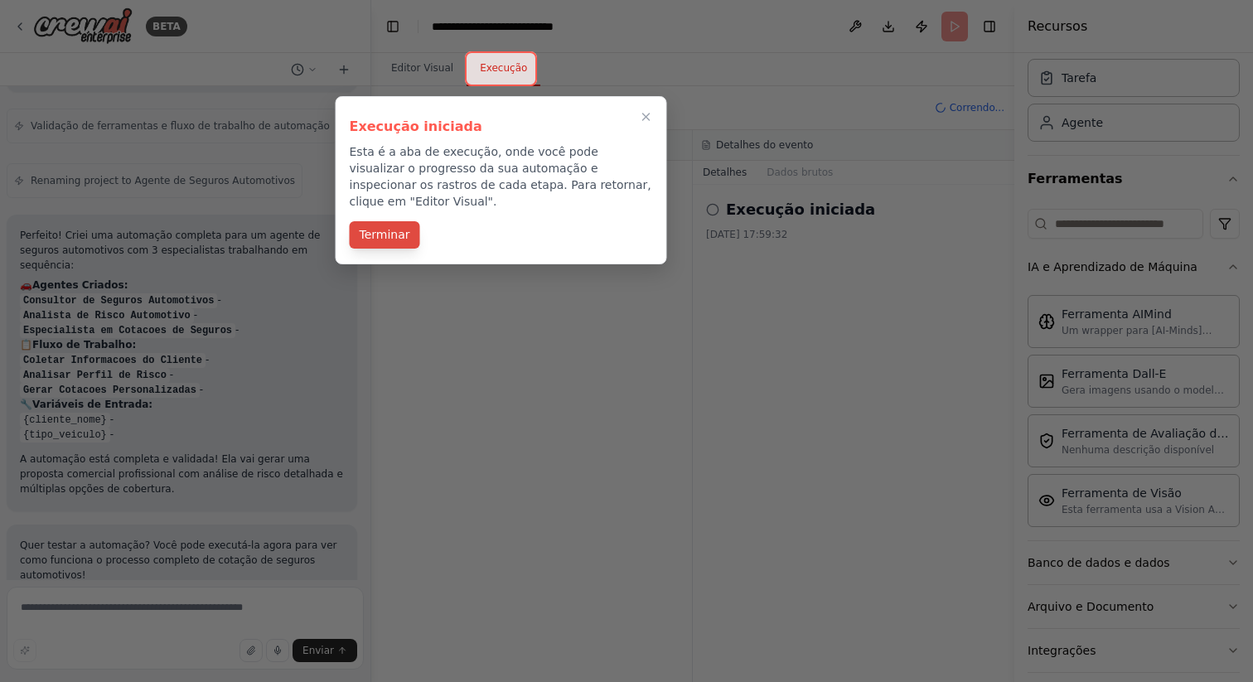
click at [393, 228] on font "Terminar" at bounding box center [385, 234] width 51 height 13
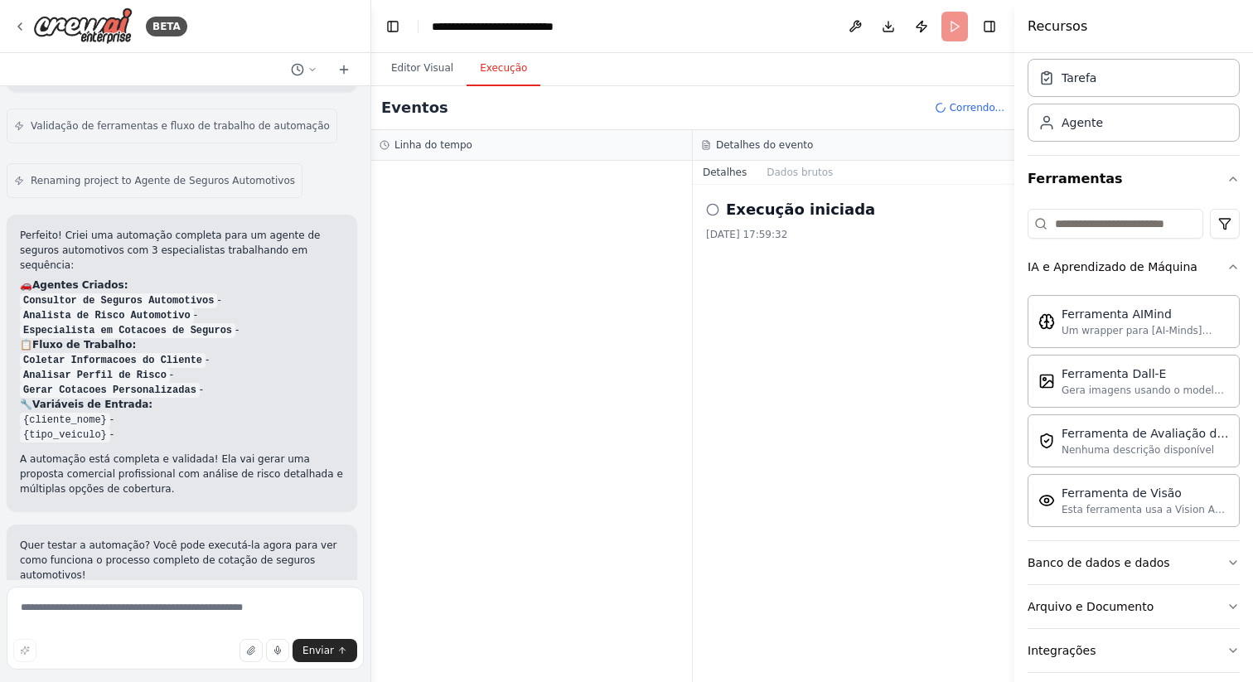
click at [712, 212] on icon at bounding box center [712, 209] width 13 height 13
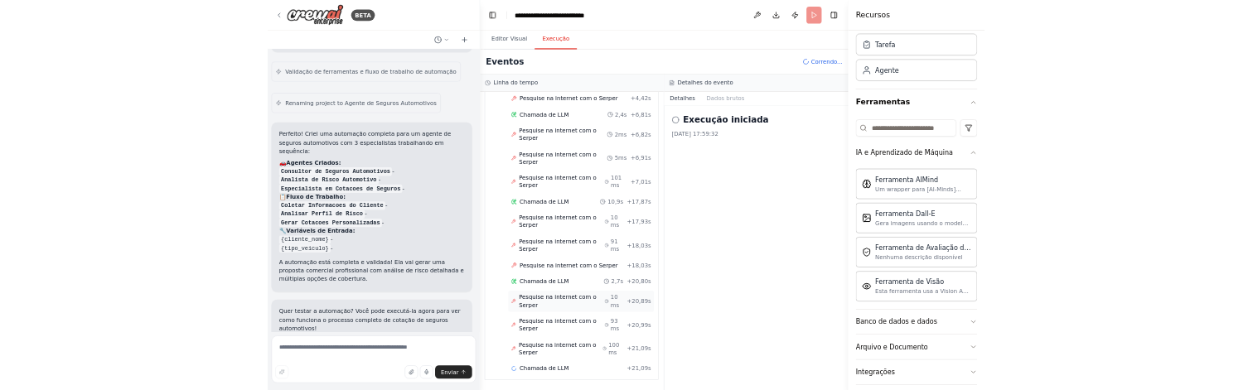
scroll to position [0, 0]
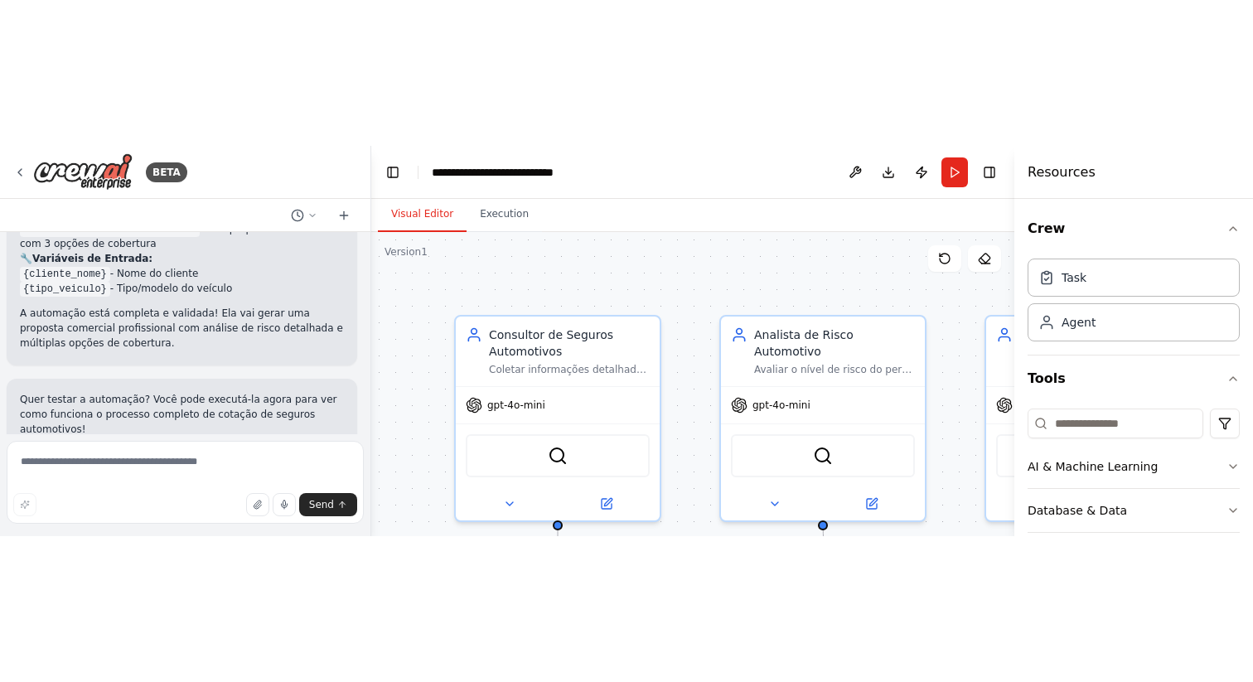
scroll to position [1222, 0]
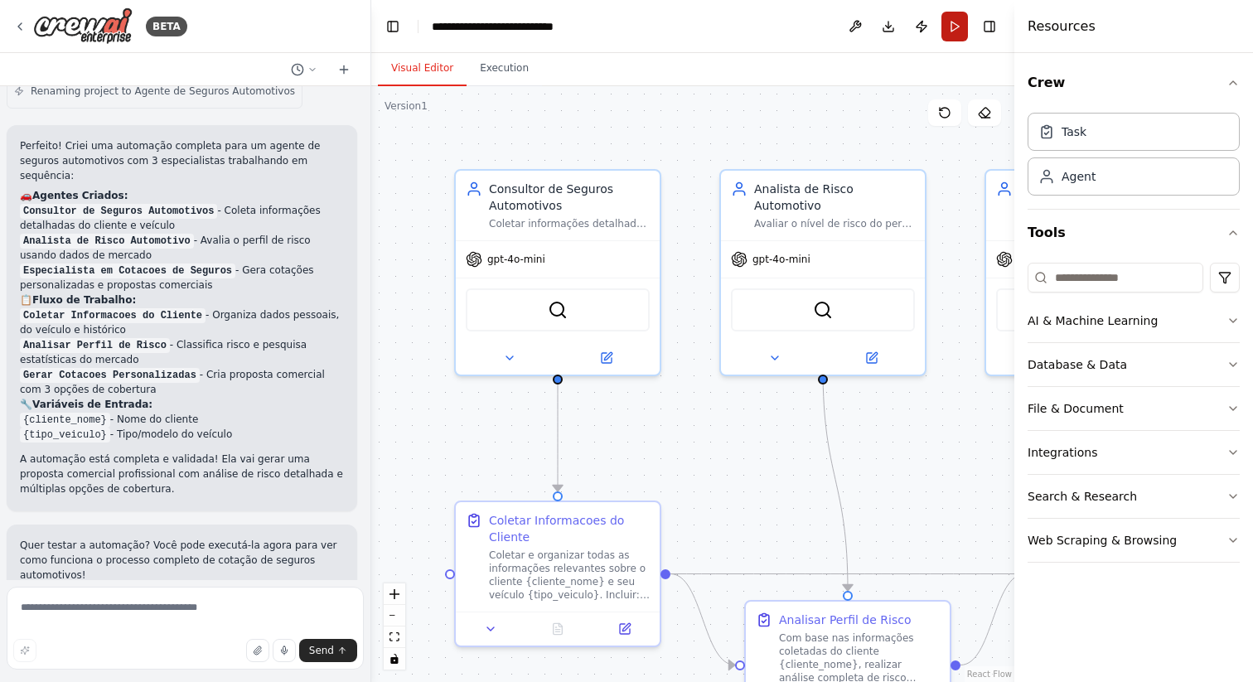
click at [948, 23] on button "Run" at bounding box center [954, 27] width 27 height 30
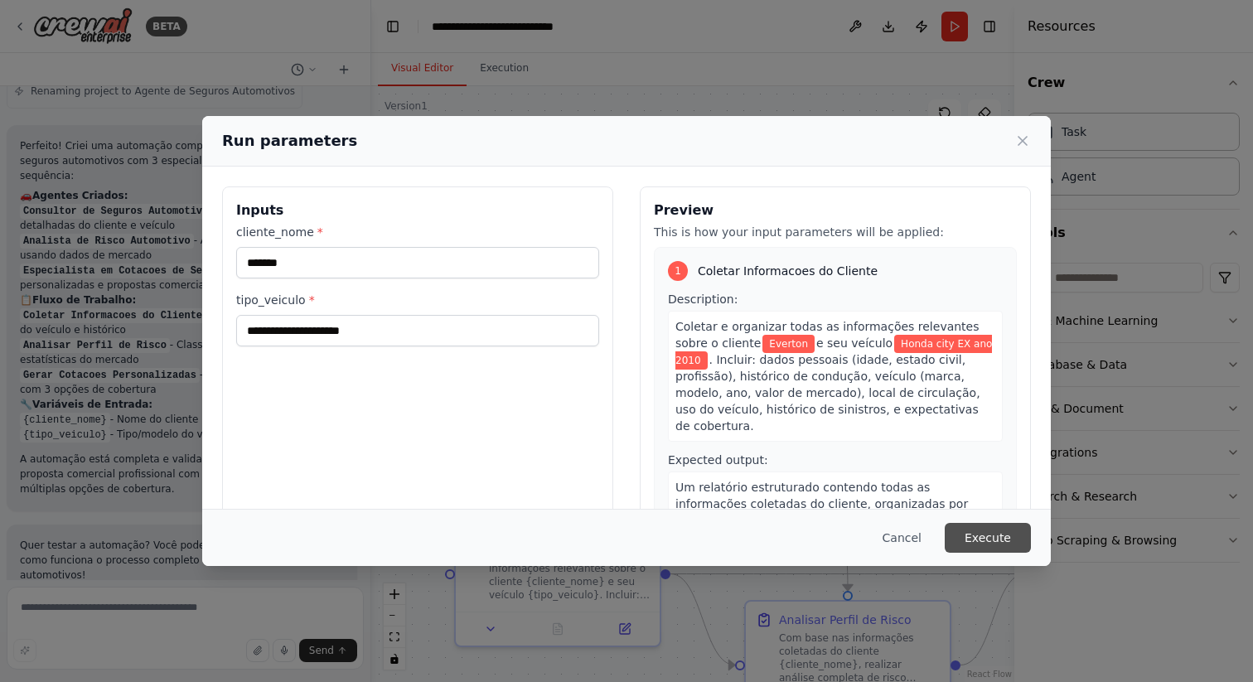
click at [1001, 389] on button "Execute" at bounding box center [988, 538] width 86 height 30
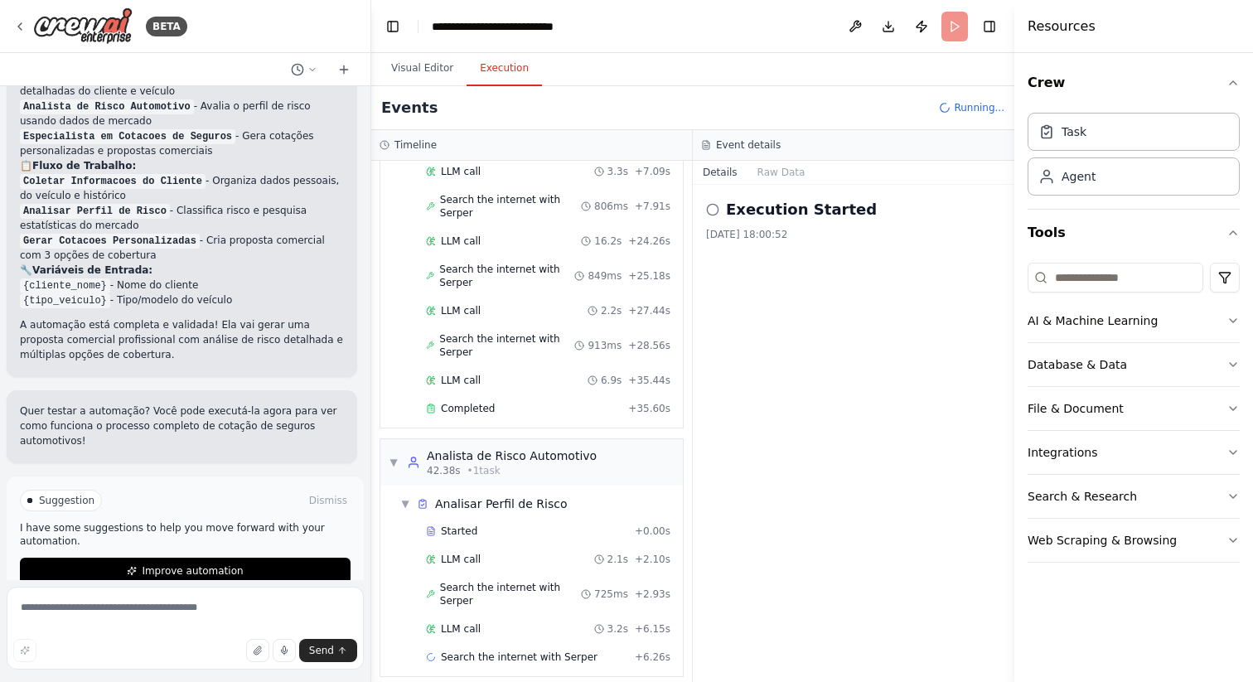
scroll to position [233, 0]
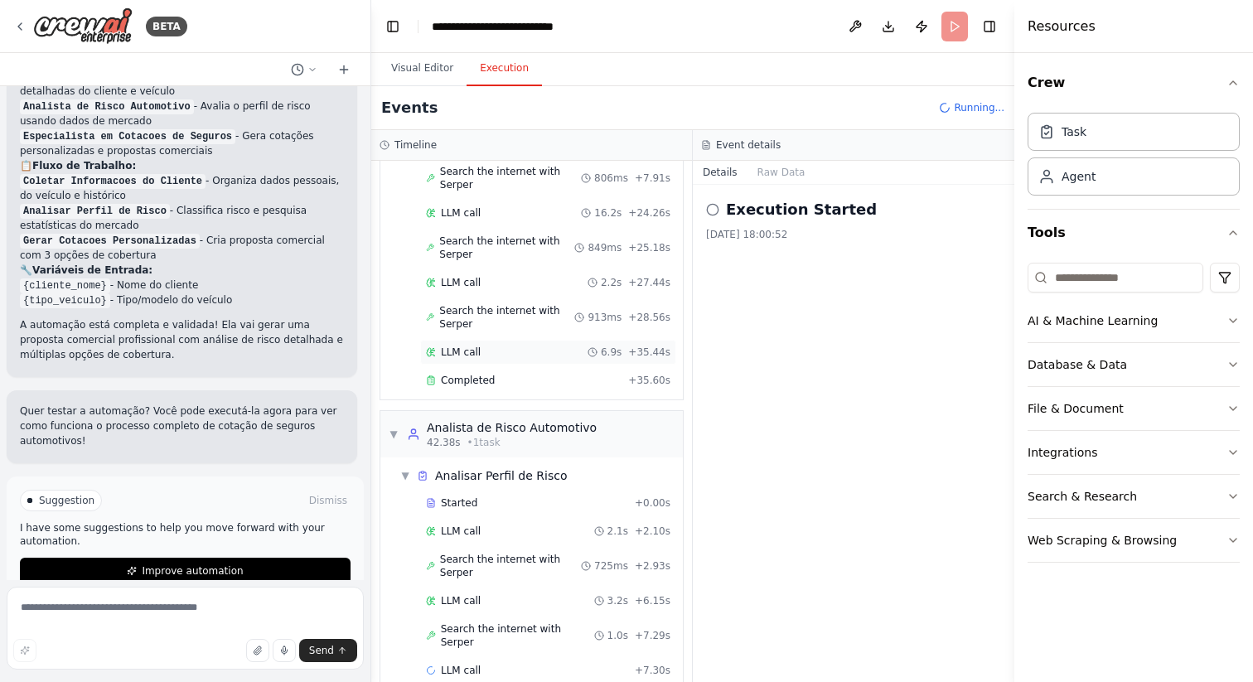
click at [466, 346] on span "LLM call" at bounding box center [461, 352] width 40 height 13
click at [479, 389] on span "Search the internet with Serper" at bounding box center [517, 635] width 153 height 27
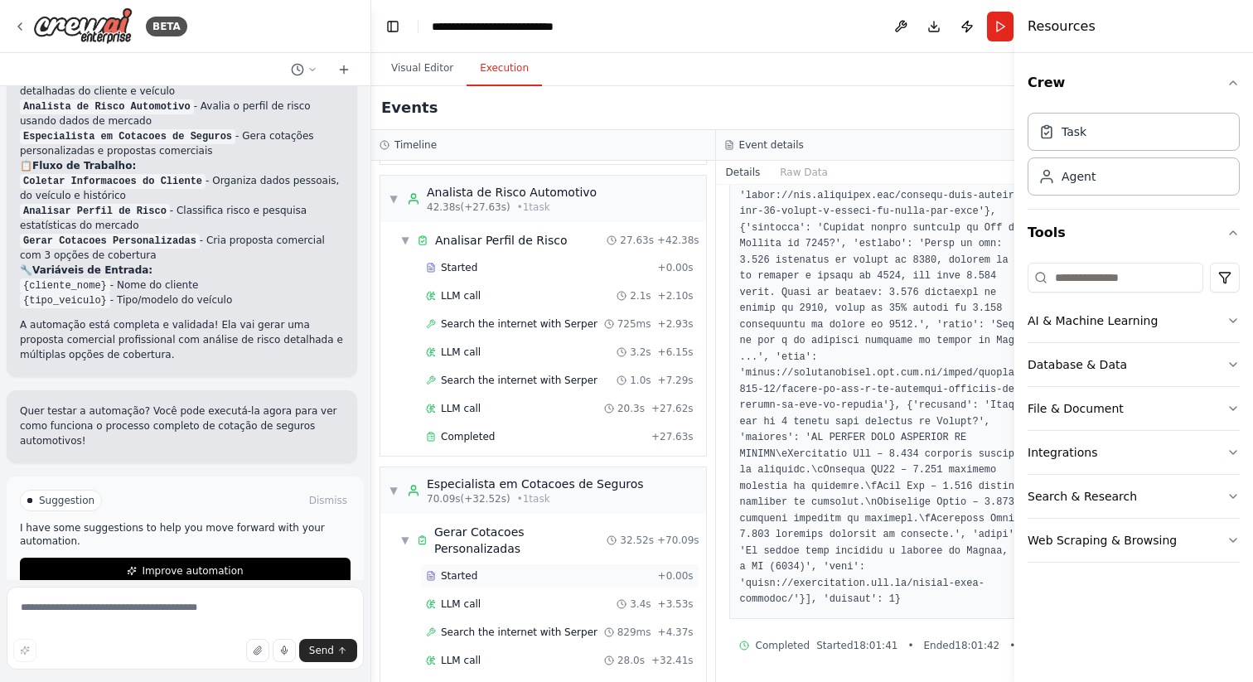
scroll to position [427, 0]
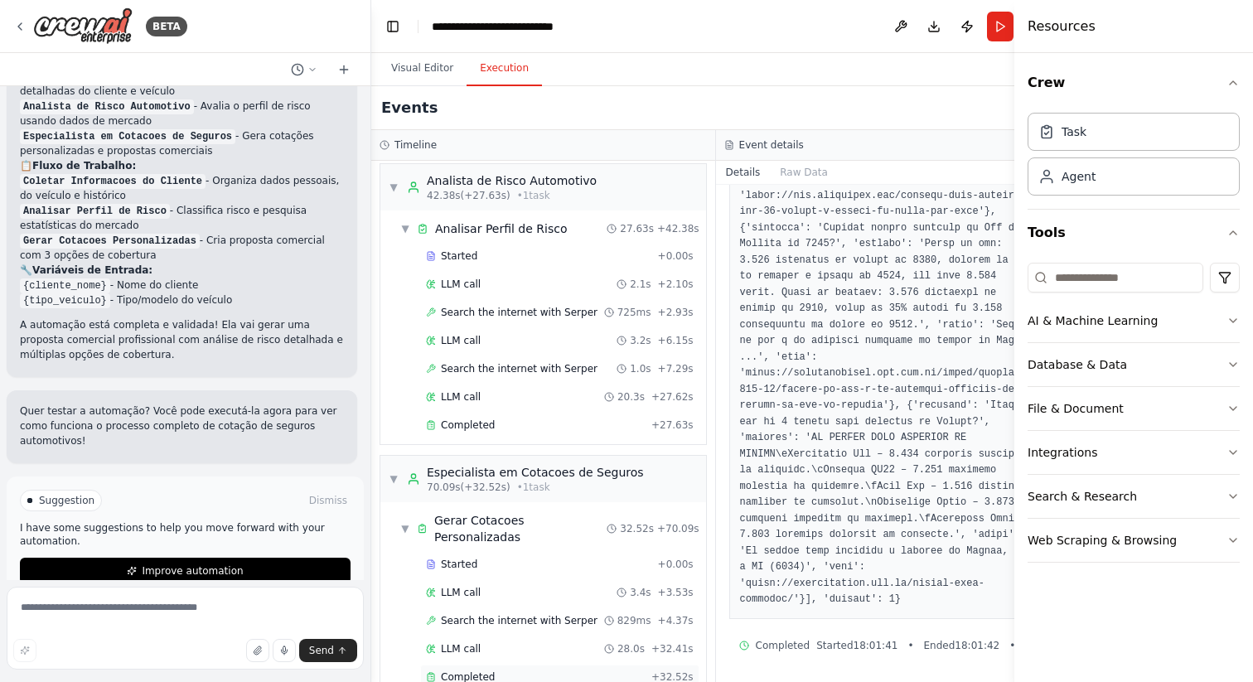
click at [472, 389] on span "Completed" at bounding box center [468, 676] width 54 height 13
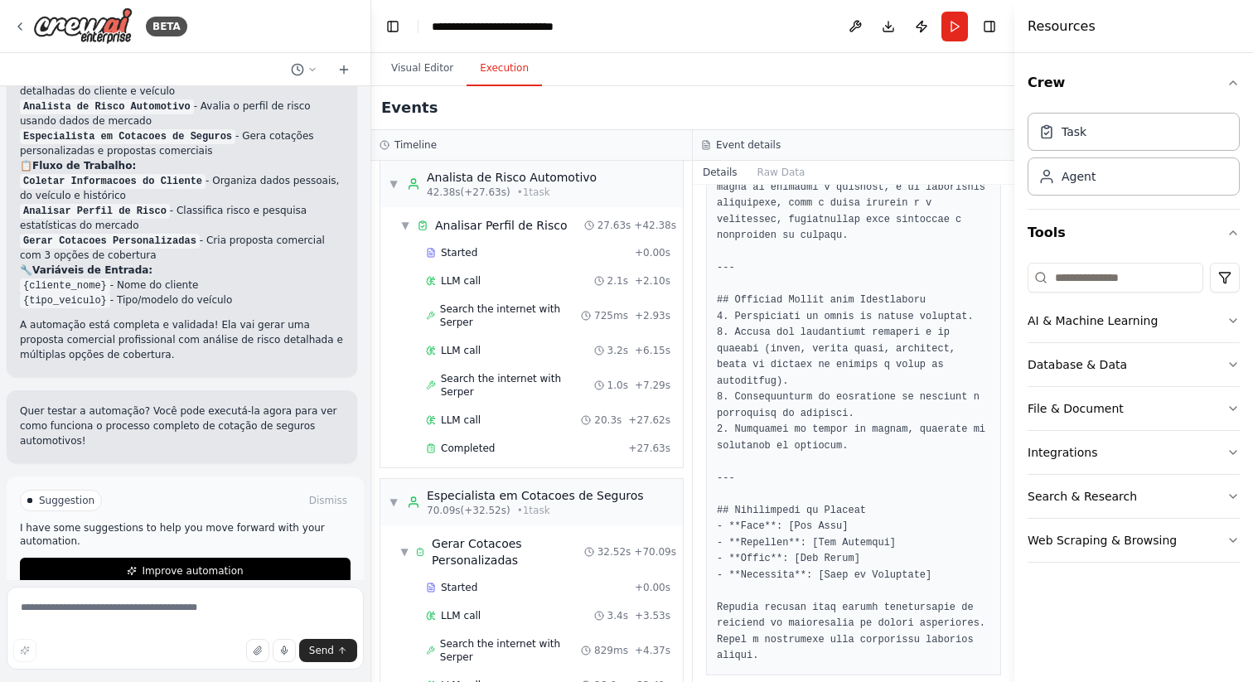
scroll to position [1789, 0]
